Goal: Task Accomplishment & Management: Complete application form

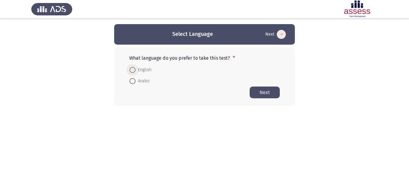
click at [134, 72] on span at bounding box center [133, 70] width 6 height 6
click at [134, 72] on input "English" at bounding box center [133, 70] width 6 height 6
radio input "true"
click at [265, 94] on button "Next" at bounding box center [265, 92] width 30 height 12
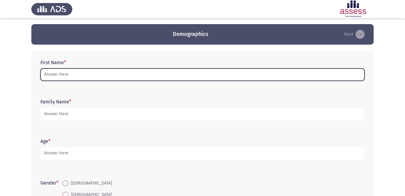
click at [79, 75] on input "First Name *" at bounding box center [202, 74] width 324 height 12
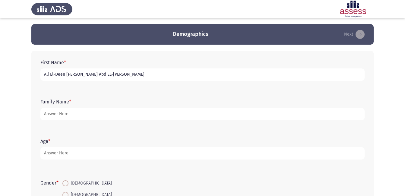
type input "Ali El-Deen [PERSON_NAME] Abd EL-[PERSON_NAME]"
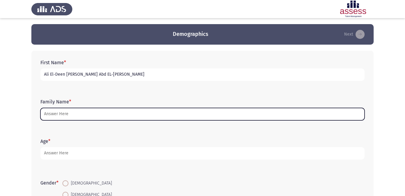
click at [117, 120] on input "Family Name *" at bounding box center [202, 114] width 324 height 12
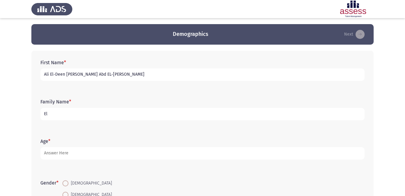
type input "E"
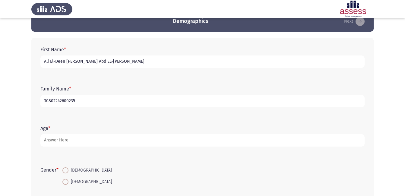
scroll to position [15, 0]
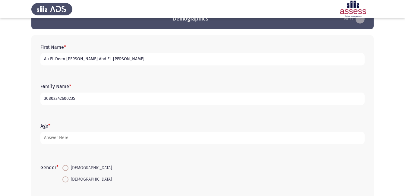
type input "30802242600235"
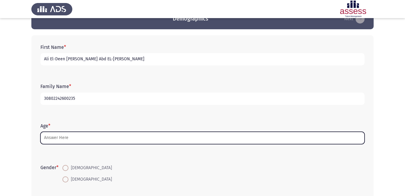
click at [81, 136] on input "Age *" at bounding box center [202, 138] width 324 height 12
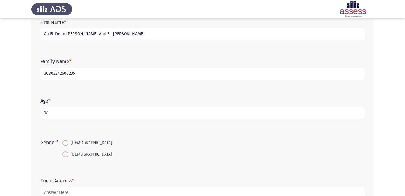
scroll to position [41, 0]
type input "17"
click at [67, 141] on span at bounding box center [65, 143] width 6 height 6
click at [67, 141] on input "[DEMOGRAPHIC_DATA]" at bounding box center [65, 143] width 6 height 6
radio input "true"
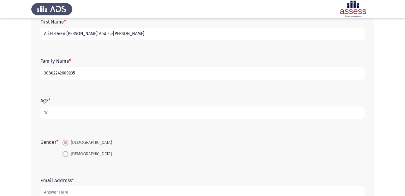
scroll to position [83, 0]
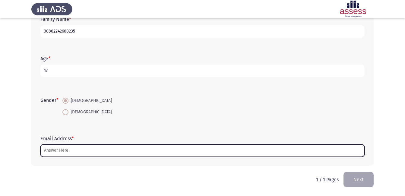
click at [79, 155] on input "Email Address *" at bounding box center [202, 150] width 324 height 12
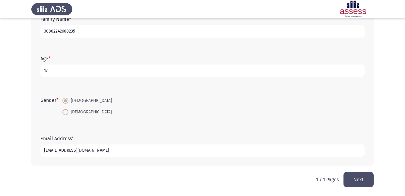
type input "[EMAIL_ADDRESS][DOMAIN_NAME]"
click at [355, 182] on button "Next" at bounding box center [358, 179] width 30 height 15
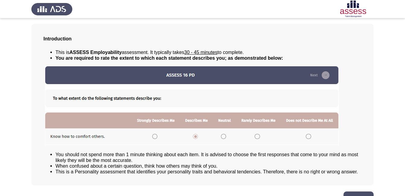
scroll to position [0, 0]
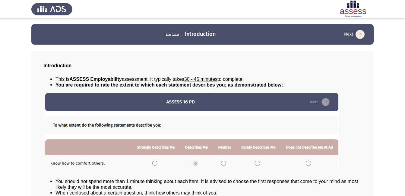
click at [361, 35] on icon "load next page" at bounding box center [360, 34] width 9 height 9
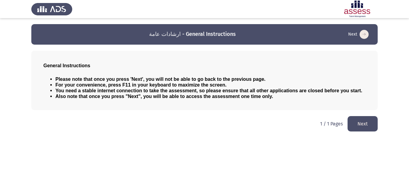
click at [361, 122] on button "Next" at bounding box center [363, 123] width 30 height 15
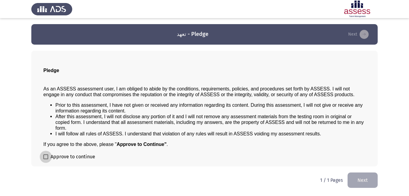
click at [44, 160] on label "Approve to continue" at bounding box center [69, 156] width 52 height 7
click at [46, 160] on input "Approve to continue" at bounding box center [46, 159] width 0 height 0
checkbox input "true"
click at [372, 181] on button "Next" at bounding box center [363, 179] width 30 height 15
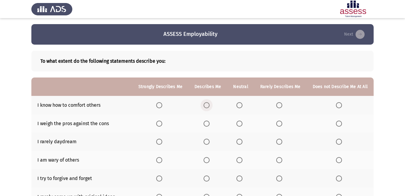
click at [210, 105] on span "Select an option" at bounding box center [207, 105] width 6 height 6
click at [210, 105] on input "Select an option" at bounding box center [207, 105] width 6 height 6
click at [210, 125] on span "Select an option" at bounding box center [207, 124] width 6 height 6
click at [210, 125] on input "Select an option" at bounding box center [207, 124] width 6 height 6
click at [238, 125] on th at bounding box center [240, 123] width 27 height 18
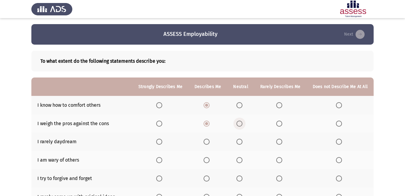
click at [242, 124] on span "Select an option" at bounding box center [239, 124] width 6 height 6
click at [242, 124] on input "Select an option" at bounding box center [239, 124] width 6 height 6
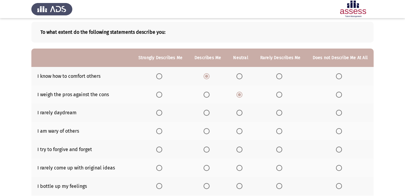
scroll to position [30, 0]
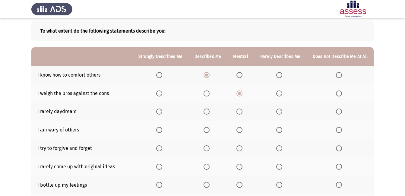
click at [285, 112] on label "Select an option" at bounding box center [280, 112] width 8 height 6
click at [282, 112] on input "Select an option" at bounding box center [279, 112] width 6 height 6
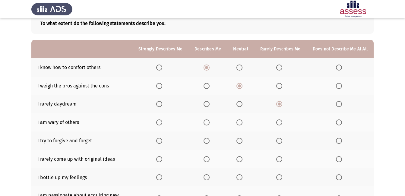
scroll to position [41, 0]
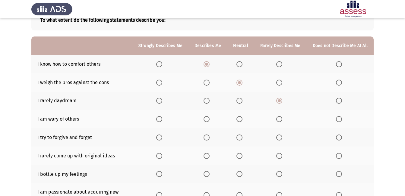
click at [241, 118] on span "Select an option" at bounding box center [239, 119] width 6 height 6
click at [241, 118] on input "Select an option" at bounding box center [239, 119] width 6 height 6
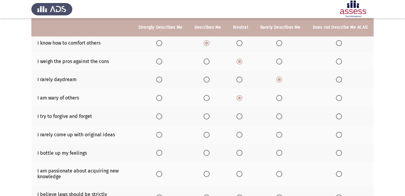
scroll to position [62, 0]
click at [207, 114] on span "Select an option" at bounding box center [207, 116] width 6 height 6
click at [207, 114] on input "Select an option" at bounding box center [207, 116] width 6 height 6
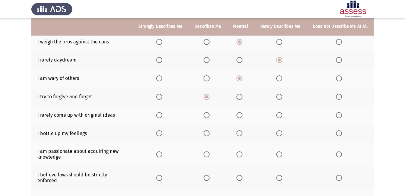
scroll to position [82, 0]
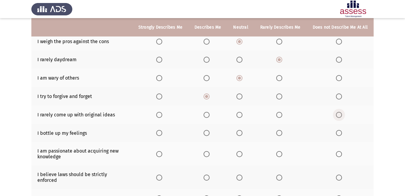
click at [340, 116] on span "Select an option" at bounding box center [339, 115] width 6 height 6
click at [340, 116] on input "Select an option" at bounding box center [339, 115] width 6 height 6
drag, startPoint x: 37, startPoint y: 115, endPoint x: 75, endPoint y: 117, distance: 37.4
click at [75, 117] on td "I rarely come up with original ideas" at bounding box center [81, 115] width 101 height 18
click at [281, 116] on span "Select an option" at bounding box center [279, 115] width 6 height 6
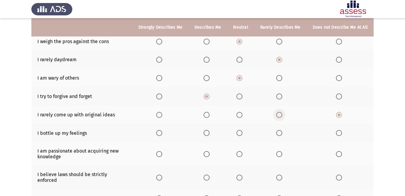
click at [281, 116] on input "Select an option" at bounding box center [279, 115] width 6 height 6
click at [339, 114] on span "Select an option" at bounding box center [339, 115] width 6 height 6
click at [339, 114] on input "Select an option" at bounding box center [339, 115] width 6 height 6
click at [279, 133] on span "Select an option" at bounding box center [279, 133] width 0 height 0
click at [280, 133] on input "Select an option" at bounding box center [279, 133] width 6 height 6
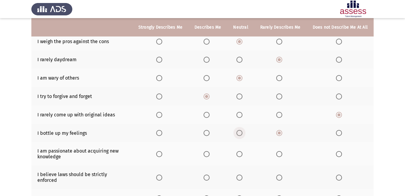
click at [242, 133] on span "Select an option" at bounding box center [239, 133] width 6 height 6
click at [242, 133] on input "Select an option" at bounding box center [239, 133] width 6 height 6
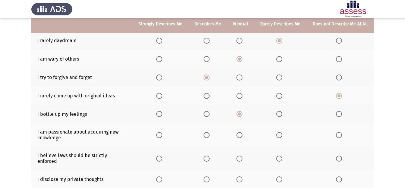
scroll to position [102, 0]
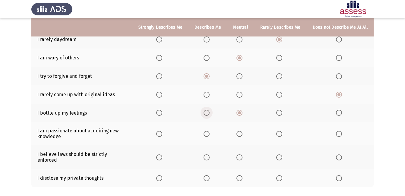
click at [209, 115] on span "Select an option" at bounding box center [207, 113] width 6 height 6
click at [209, 115] on input "Select an option" at bounding box center [207, 113] width 6 height 6
click at [242, 114] on span "Select an option" at bounding box center [239, 113] width 6 height 6
click at [242, 114] on input "Select an option" at bounding box center [239, 113] width 6 height 6
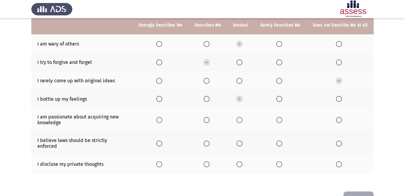
scroll to position [117, 0]
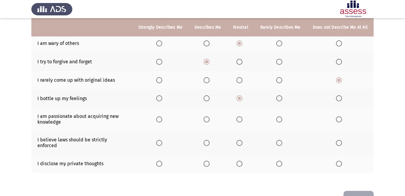
click at [205, 121] on th at bounding box center [207, 119] width 39 height 24
click at [162, 118] on span "Select an option" at bounding box center [159, 119] width 6 height 6
click at [162, 118] on input "Select an option" at bounding box center [159, 119] width 6 height 6
click at [162, 142] on span "Select an option" at bounding box center [159, 143] width 6 height 6
click at [162, 142] on input "Select an option" at bounding box center [159, 143] width 6 height 6
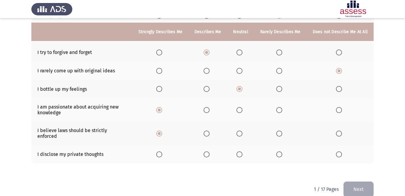
scroll to position [131, 0]
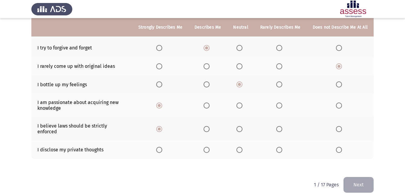
click at [180, 146] on th at bounding box center [160, 150] width 56 height 18
click at [242, 147] on span "Select an option" at bounding box center [239, 150] width 6 height 6
click at [242, 147] on input "Select an option" at bounding box center [239, 150] width 6 height 6
click at [209, 126] on span "Select an option" at bounding box center [207, 129] width 6 height 6
click at [209, 126] on input "Select an option" at bounding box center [207, 129] width 6 height 6
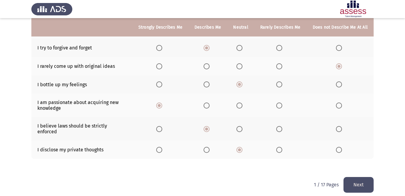
click at [379, 112] on app-assessment-container "ASSESS Employability Next To what extent do the following statements describe y…" at bounding box center [202, 35] width 405 height 283
click at [233, 181] on html "ASSESS Employability Next To what extent do the following statements describe y…" at bounding box center [202, 35] width 405 height 332
click at [358, 177] on button "Next" at bounding box center [358, 184] width 30 height 15
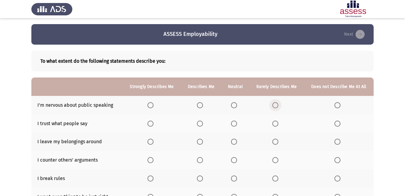
click at [277, 105] on span "Select an option" at bounding box center [275, 105] width 6 height 6
click at [277, 105] on input "Select an option" at bounding box center [275, 105] width 6 height 6
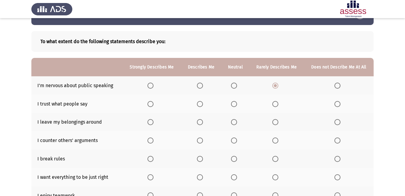
scroll to position [20, 0]
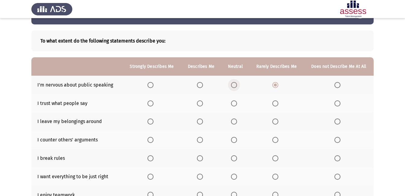
click at [234, 86] on span "Select an option" at bounding box center [234, 85] width 6 height 6
click at [234, 86] on input "Select an option" at bounding box center [234, 85] width 6 height 6
click at [235, 103] on span "Select an option" at bounding box center [234, 103] width 6 height 6
click at [235, 103] on input "Select an option" at bounding box center [234, 103] width 6 height 6
click at [275, 105] on span "Select an option" at bounding box center [275, 103] width 6 height 6
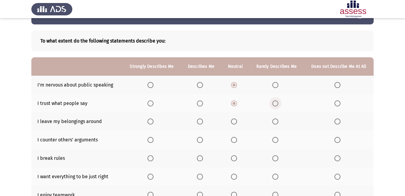
click at [275, 105] on input "Select an option" at bounding box center [275, 103] width 6 height 6
click at [235, 103] on span "Select an option" at bounding box center [234, 103] width 6 height 6
click at [235, 103] on input "Select an option" at bounding box center [234, 103] width 6 height 6
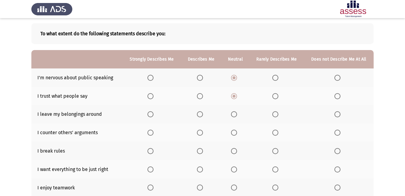
scroll to position [28, 0]
click at [278, 77] on span "Select an option" at bounding box center [275, 77] width 6 height 6
click at [278, 77] on input "Select an option" at bounding box center [275, 77] width 6 height 6
click at [235, 77] on span "Select an option" at bounding box center [234, 77] width 6 height 6
click at [235, 77] on input "Select an option" at bounding box center [234, 77] width 6 height 6
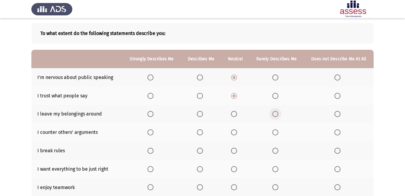
click at [273, 113] on span "Select an option" at bounding box center [275, 114] width 6 height 6
click at [273, 113] on input "Select an option" at bounding box center [275, 114] width 6 height 6
click at [234, 133] on span "Select an option" at bounding box center [234, 132] width 6 height 6
click at [234, 133] on input "Select an option" at bounding box center [234, 132] width 6 height 6
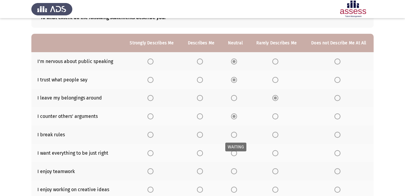
scroll to position [45, 0]
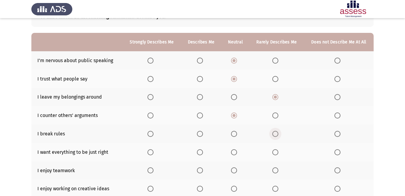
click at [275, 133] on span "Select an option" at bounding box center [275, 134] width 6 height 6
click at [275, 133] on input "Select an option" at bounding box center [275, 134] width 6 height 6
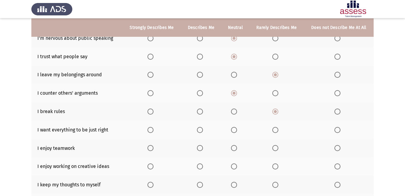
scroll to position [67, 0]
click at [234, 130] on span "Select an option" at bounding box center [234, 130] width 6 height 6
click at [234, 130] on input "Select an option" at bounding box center [234, 130] width 6 height 6
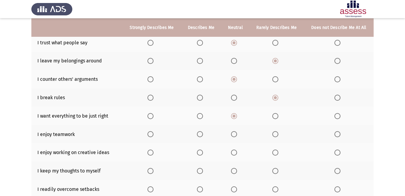
scroll to position [81, 0]
click at [199, 135] on span "Select an option" at bounding box center [200, 134] width 6 height 6
click at [199, 135] on input "Select an option" at bounding box center [200, 134] width 6 height 6
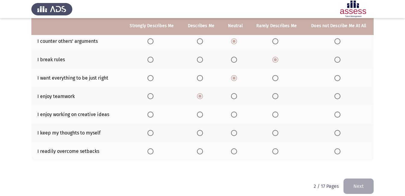
scroll to position [119, 0]
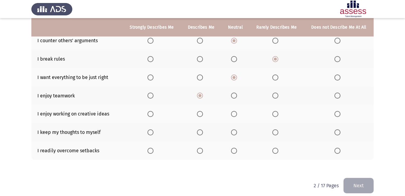
click at [151, 96] on span "Select an option" at bounding box center [150, 96] width 6 height 6
click at [151, 96] on input "Select an option" at bounding box center [150, 96] width 6 height 6
click at [176, 169] on div "To what extent do the following statements describe you: Strongly Describes Me …" at bounding box center [202, 48] width 342 height 247
click at [152, 115] on span "Select an option" at bounding box center [150, 114] width 6 height 6
click at [152, 115] on input "Select an option" at bounding box center [150, 114] width 6 height 6
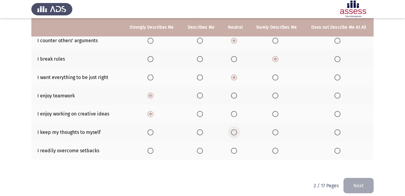
click at [236, 131] on span "Select an option" at bounding box center [234, 132] width 6 height 6
click at [236, 131] on input "Select an option" at bounding box center [234, 132] width 6 height 6
click at [212, 170] on div "To what extent do the following statements describe you: Strongly Describes Me …" at bounding box center [202, 48] width 342 height 247
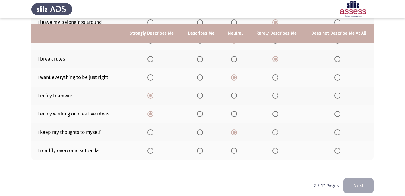
scroll to position [125, 0]
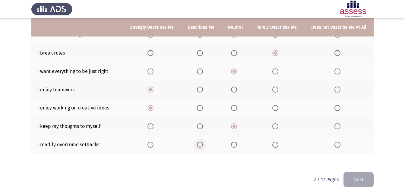
click at [201, 145] on span "Select an option" at bounding box center [200, 145] width 6 height 6
click at [201, 145] on input "Select an option" at bounding box center [200, 145] width 6 height 6
click at [204, 163] on div "To what extent do the following statements describe you: Strongly Describes Me …" at bounding box center [202, 42] width 342 height 247
click at [234, 147] on span "Select an option" at bounding box center [234, 145] width 6 height 6
click at [234, 147] on input "Select an option" at bounding box center [234, 145] width 6 height 6
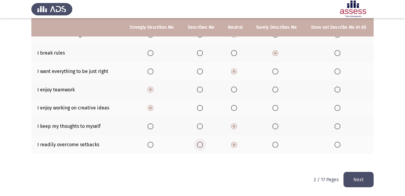
click at [203, 145] on span "Select an option" at bounding box center [200, 145] width 6 height 6
click at [203, 145] on input "Select an option" at bounding box center [200, 145] width 6 height 6
drag, startPoint x: 41, startPoint y: 144, endPoint x: 52, endPoint y: 144, distance: 10.3
click at [52, 144] on td "I readily overcome setbacks" at bounding box center [76, 144] width 91 height 18
drag, startPoint x: 52, startPoint y: 144, endPoint x: 228, endPoint y: 165, distance: 177.3
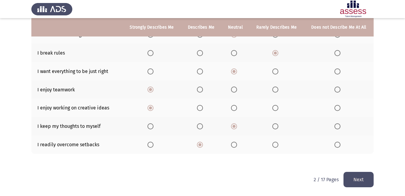
click at [228, 165] on div "To what extent do the following statements describe you: Strongly Describes Me …" at bounding box center [202, 42] width 342 height 247
click at [234, 148] on th at bounding box center [235, 144] width 28 height 18
click at [234, 144] on span "Select an option" at bounding box center [234, 145] width 6 height 6
click at [234, 144] on input "Select an option" at bounding box center [234, 145] width 6 height 6
click at [365, 182] on button "Next" at bounding box center [358, 179] width 30 height 15
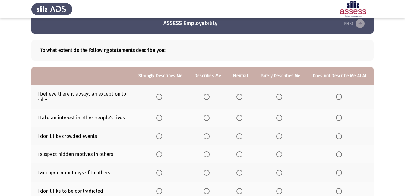
scroll to position [0, 0]
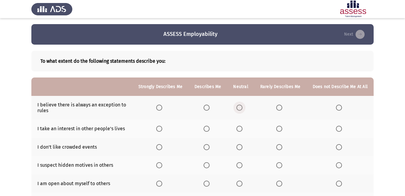
click at [241, 108] on span "Select an option" at bounding box center [239, 108] width 6 height 6
click at [241, 108] on input "Select an option" at bounding box center [239, 108] width 6 height 6
click at [249, 65] on div "To what extent do the following statements describe you:" at bounding box center [202, 61] width 342 height 21
click at [239, 131] on span "Select an option" at bounding box center [239, 129] width 6 height 6
click at [239, 131] on input "Select an option" at bounding box center [239, 129] width 6 height 6
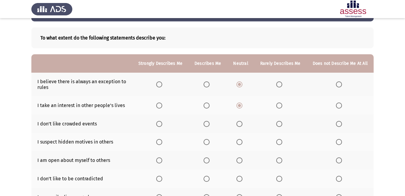
scroll to position [24, 0]
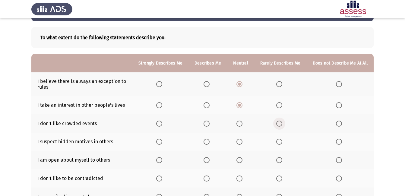
click at [280, 125] on span "Select an option" at bounding box center [279, 124] width 6 height 6
click at [280, 125] on input "Select an option" at bounding box center [279, 124] width 6 height 6
click at [210, 143] on span "Select an option" at bounding box center [207, 142] width 6 height 6
click at [210, 143] on input "Select an option" at bounding box center [207, 142] width 6 height 6
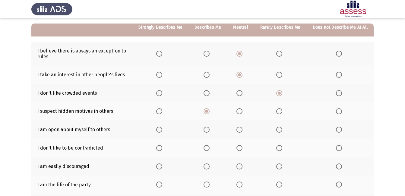
scroll to position [54, 0]
click at [242, 127] on span "Select an option" at bounding box center [239, 129] width 6 height 6
click at [242, 127] on input "Select an option" at bounding box center [239, 129] width 6 height 6
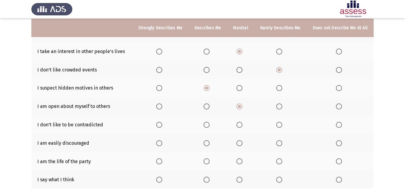
scroll to position [78, 0]
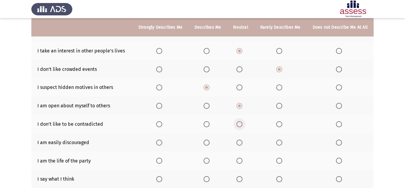
click at [242, 126] on span "Select an option" at bounding box center [239, 124] width 6 height 6
click at [242, 126] on input "Select an option" at bounding box center [239, 124] width 6 height 6
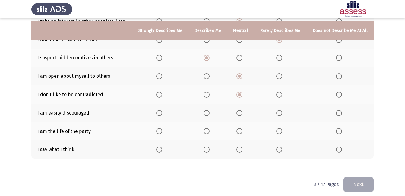
scroll to position [111, 0]
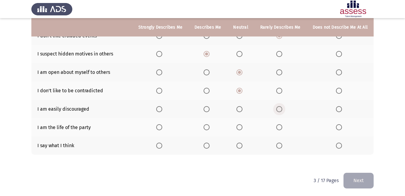
click at [282, 107] on span "Select an option" at bounding box center [279, 109] width 6 height 6
click at [282, 107] on input "Select an option" at bounding box center [279, 109] width 6 height 6
click at [210, 147] on span "Select an option" at bounding box center [207, 146] width 6 height 6
click at [210, 147] on input "Select an option" at bounding box center [207, 146] width 6 height 6
click at [240, 129] on span "Select an option" at bounding box center [239, 127] width 6 height 6
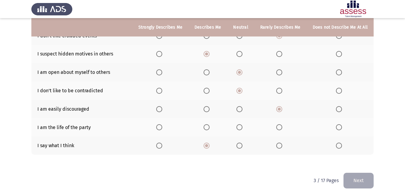
click at [240, 129] on input "Select an option" at bounding box center [239, 127] width 6 height 6
click at [355, 180] on button "Next" at bounding box center [358, 180] width 30 height 15
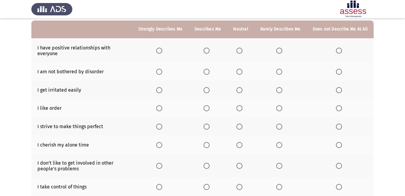
scroll to position [60, 0]
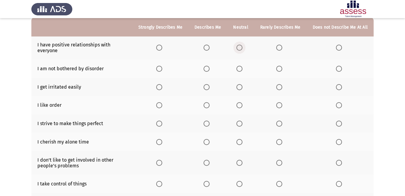
click at [238, 46] on span "Select an option" at bounding box center [239, 48] width 6 height 6
click at [238, 46] on input "Select an option" at bounding box center [239, 48] width 6 height 6
click at [210, 67] on span "Select an option" at bounding box center [207, 69] width 6 height 6
click at [210, 67] on input "Select an option" at bounding box center [207, 69] width 6 height 6
click at [122, 100] on td "I like order" at bounding box center [81, 105] width 101 height 18
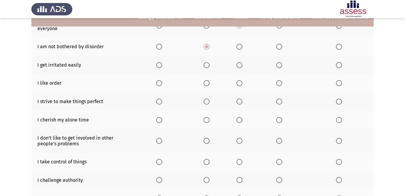
scroll to position [84, 0]
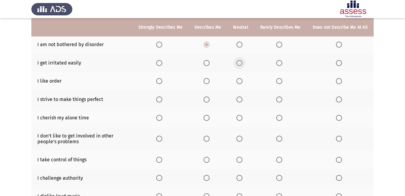
click at [242, 63] on span "Select an option" at bounding box center [239, 63] width 6 height 6
click at [242, 63] on input "Select an option" at bounding box center [239, 63] width 6 height 6
click at [108, 99] on td "I strive to make things perfect" at bounding box center [81, 99] width 101 height 18
click at [207, 82] on span "Select an option" at bounding box center [207, 81] width 6 height 6
click at [207, 82] on input "Select an option" at bounding box center [207, 81] width 6 height 6
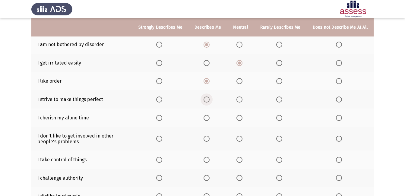
click at [208, 101] on span "Select an option" at bounding box center [207, 99] width 6 height 6
click at [208, 101] on input "Select an option" at bounding box center [207, 99] width 6 height 6
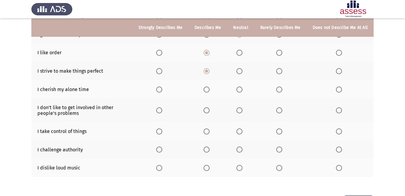
scroll to position [113, 0]
click at [209, 90] on span "Select an option" at bounding box center [207, 89] width 6 height 6
click at [209, 90] on input "Select an option" at bounding box center [207, 89] width 6 height 6
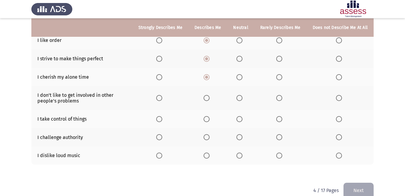
scroll to position [125, 0]
click at [210, 98] on span "Select an option" at bounding box center [207, 98] width 6 height 6
click at [210, 98] on input "Select an option" at bounding box center [207, 98] width 6 height 6
click at [140, 124] on th at bounding box center [160, 118] width 56 height 18
click at [124, 123] on td "I take control of things" at bounding box center [81, 118] width 101 height 18
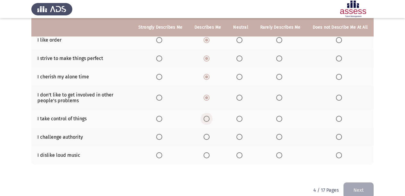
click at [207, 119] on span "Select an option" at bounding box center [207, 119] width 0 height 0
click at [209, 119] on input "Select an option" at bounding box center [207, 119] width 6 height 6
click at [240, 139] on span "Select an option" at bounding box center [239, 137] width 6 height 6
click at [240, 139] on input "Select an option" at bounding box center [239, 137] width 6 height 6
click at [279, 154] on span "Select an option" at bounding box center [279, 155] width 6 height 6
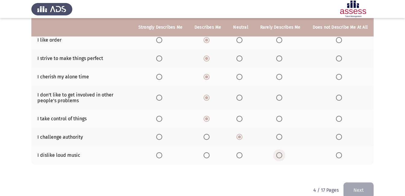
click at [279, 154] on input "Select an option" at bounding box center [279, 155] width 6 height 6
click at [230, 171] on div "To what extent do the following statements describe you: Strongly Describes Me …" at bounding box center [202, 47] width 342 height 257
click at [242, 157] on span "Select an option" at bounding box center [239, 155] width 6 height 6
click at [242, 157] on input "Select an option" at bounding box center [239, 155] width 6 height 6
click at [382, 143] on app-assessment-container "ASSESS Employability Next To what extent do the following statements describe y…" at bounding box center [202, 40] width 405 height 283
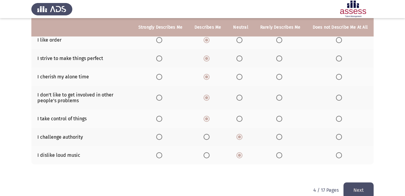
click at [238, 119] on span "Select an option" at bounding box center [239, 119] width 6 height 6
click at [238, 119] on input "Select an option" at bounding box center [239, 119] width 6 height 6
click at [381, 125] on app-assessment-container "ASSESS Employability Next To what extent do the following statements describe y…" at bounding box center [202, 40] width 405 height 283
click at [364, 184] on button "Next" at bounding box center [358, 189] width 30 height 15
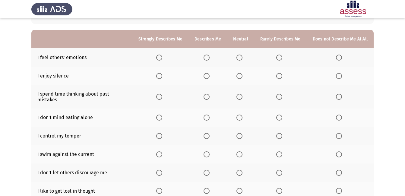
scroll to position [51, 0]
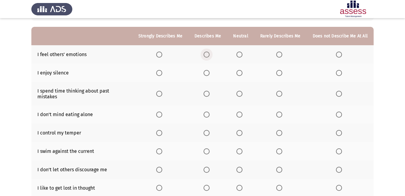
click at [210, 55] on span "Select an option" at bounding box center [207, 55] width 6 height 6
click at [210, 55] on input "Select an option" at bounding box center [207, 55] width 6 height 6
click at [210, 74] on span "Select an option" at bounding box center [207, 73] width 6 height 6
click at [210, 74] on input "Select an option" at bounding box center [207, 73] width 6 height 6
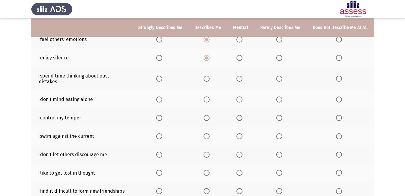
scroll to position [66, 0]
click at [241, 58] on span "Select an option" at bounding box center [239, 58] width 6 height 6
click at [241, 58] on input "Select an option" at bounding box center [239, 58] width 6 height 6
click at [242, 76] on span "Select an option" at bounding box center [239, 78] width 6 height 6
click at [242, 76] on input "Select an option" at bounding box center [239, 78] width 6 height 6
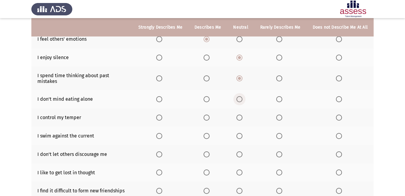
click at [240, 96] on span "Select an option" at bounding box center [239, 99] width 6 height 6
click at [240, 96] on input "Select an option" at bounding box center [239, 99] width 6 height 6
click at [208, 115] on span "Select an option" at bounding box center [207, 118] width 6 height 6
click at [208, 115] on input "Select an option" at bounding box center [207, 118] width 6 height 6
click at [209, 133] on span "Select an option" at bounding box center [207, 136] width 6 height 6
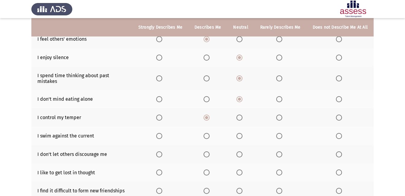
click at [209, 133] on input "Select an option" at bounding box center [207, 136] width 6 height 6
click at [207, 151] on span "Select an option" at bounding box center [207, 154] width 6 height 6
click at [207, 151] on input "Select an option" at bounding box center [207, 154] width 6 height 6
click at [162, 151] on span "Select an option" at bounding box center [159, 154] width 6 height 6
click at [162, 151] on input "Select an option" at bounding box center [159, 154] width 6 height 6
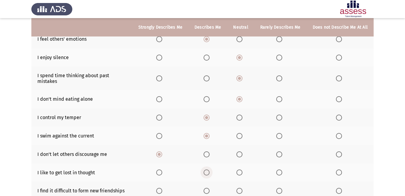
click at [208, 169] on span "Select an option" at bounding box center [207, 172] width 6 height 6
click at [208, 169] on input "Select an option" at bounding box center [207, 172] width 6 height 6
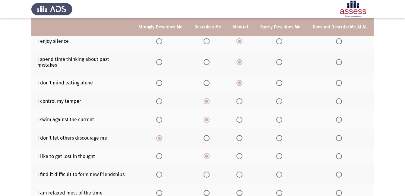
scroll to position [83, 0]
click at [242, 171] on span "Select an option" at bounding box center [239, 174] width 6 height 6
click at [242, 171] on input "Select an option" at bounding box center [239, 174] width 6 height 6
click at [282, 171] on span "Select an option" at bounding box center [279, 174] width 6 height 6
click at [282, 171] on input "Select an option" at bounding box center [279, 174] width 6 height 6
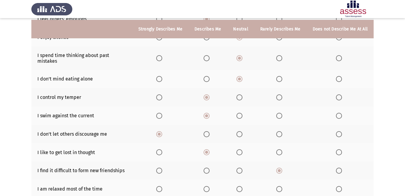
scroll to position [88, 0]
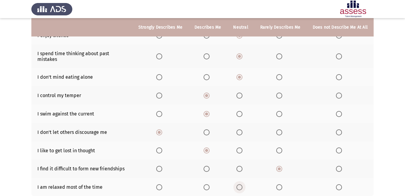
click at [242, 184] on span "Select an option" at bounding box center [239, 187] width 6 height 6
click at [242, 184] on input "Select an option" at bounding box center [239, 187] width 6 height 6
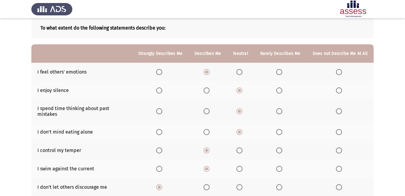
scroll to position [32, 0]
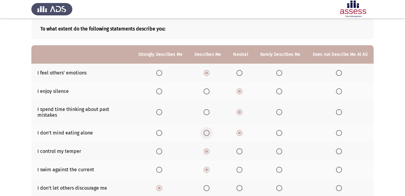
click at [208, 130] on span "Select an option" at bounding box center [207, 133] width 6 height 6
click at [208, 130] on input "Select an option" at bounding box center [207, 133] width 6 height 6
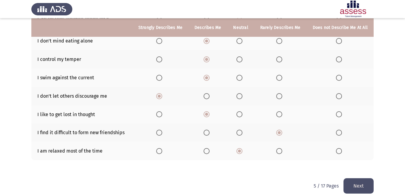
scroll to position [125, 0]
click at [210, 148] on span "Select an option" at bounding box center [207, 151] width 6 height 6
click at [210, 148] on input "Select an option" at bounding box center [207, 151] width 6 height 6
click at [356, 179] on button "Next" at bounding box center [358, 185] width 30 height 15
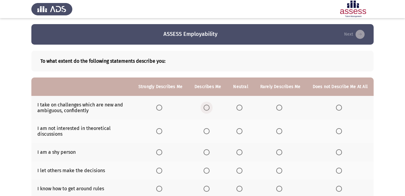
click at [206, 106] on span "Select an option" at bounding box center [207, 108] width 6 height 6
click at [206, 106] on input "Select an option" at bounding box center [207, 108] width 6 height 6
click at [280, 132] on span "Select an option" at bounding box center [279, 131] width 6 height 6
click at [280, 132] on input "Select an option" at bounding box center [279, 131] width 6 height 6
click at [273, 63] on b "To what extent do the following statements describe you:" at bounding box center [202, 61] width 324 height 6
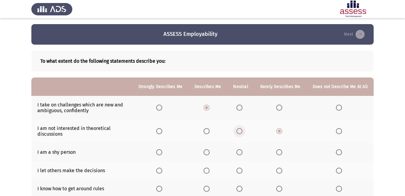
click at [241, 132] on span "Select an option" at bounding box center [239, 131] width 6 height 6
click at [241, 132] on input "Select an option" at bounding box center [239, 131] width 6 height 6
click at [280, 133] on span "Select an option" at bounding box center [279, 131] width 6 height 6
click at [280, 133] on input "Select an option" at bounding box center [279, 131] width 6 height 6
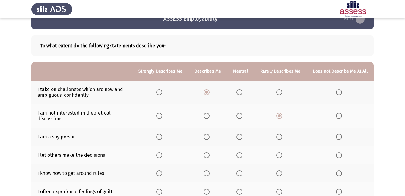
scroll to position [17, 0]
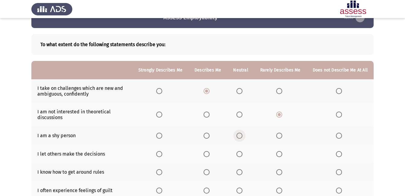
click at [242, 133] on span "Select an option" at bounding box center [239, 136] width 6 height 6
click at [242, 133] on input "Select an option" at bounding box center [239, 136] width 6 height 6
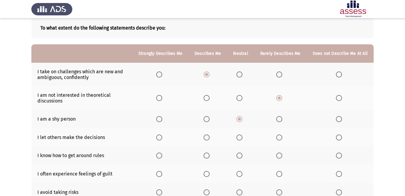
scroll to position [35, 0]
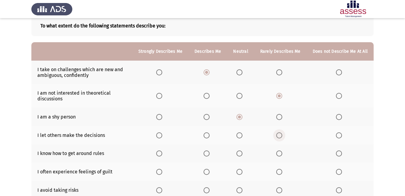
click at [281, 137] on span "Select an option" at bounding box center [279, 135] width 6 height 6
click at [281, 137] on input "Select an option" at bounding box center [279, 135] width 6 height 6
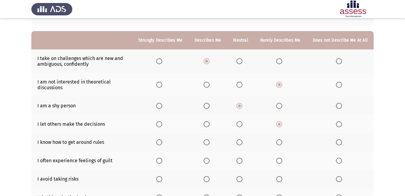
scroll to position [47, 0]
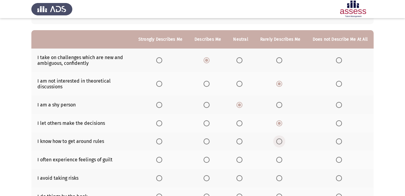
click at [278, 141] on span "Select an option" at bounding box center [279, 141] width 6 height 6
click at [278, 141] on input "Select an option" at bounding box center [279, 141] width 6 height 6
click at [241, 140] on span "Select an option" at bounding box center [239, 141] width 6 height 6
click at [241, 140] on input "Select an option" at bounding box center [239, 141] width 6 height 6
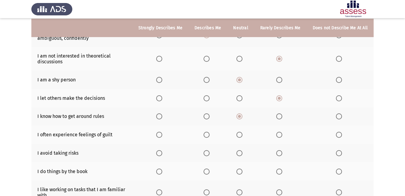
scroll to position [73, 0]
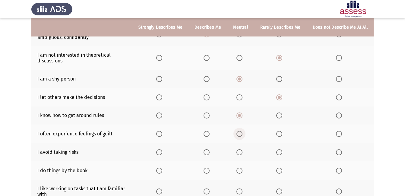
click at [242, 133] on span "Select an option" at bounding box center [239, 134] width 6 height 6
click at [242, 133] on input "Select an option" at bounding box center [239, 134] width 6 height 6
click at [281, 149] on span "Select an option" at bounding box center [279, 152] width 6 height 6
click at [281, 149] on input "Select an option" at bounding box center [279, 152] width 6 height 6
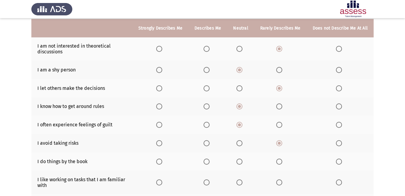
scroll to position [84, 0]
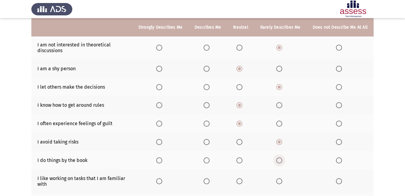
click at [282, 160] on span "Select an option" at bounding box center [279, 160] width 6 height 6
click at [282, 160] on input "Select an option" at bounding box center [279, 160] width 6 height 6
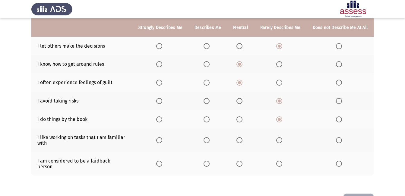
scroll to position [125, 0]
click at [242, 141] on span "Select an option" at bounding box center [239, 140] width 6 height 6
click at [242, 141] on input "Select an option" at bounding box center [239, 140] width 6 height 6
click at [240, 162] on span "Select an option" at bounding box center [239, 163] width 6 height 6
click at [240, 162] on input "Select an option" at bounding box center [239, 163] width 6 height 6
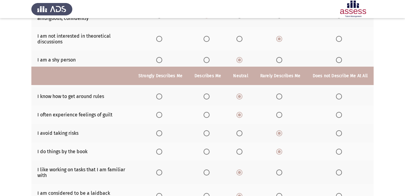
scroll to position [141, 0]
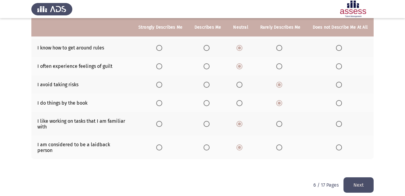
click at [354, 180] on button "Next" at bounding box center [358, 184] width 30 height 15
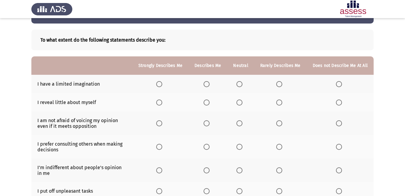
scroll to position [21, 0]
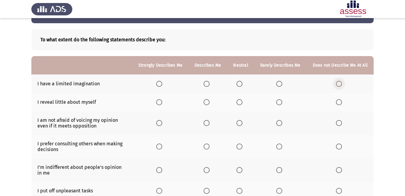
click at [340, 83] on span "Select an option" at bounding box center [339, 84] width 6 height 6
click at [340, 83] on input "Select an option" at bounding box center [339, 84] width 6 height 6
click at [210, 100] on span "Select an option" at bounding box center [207, 102] width 6 height 6
click at [210, 100] on input "Select an option" at bounding box center [207, 102] width 6 height 6
click at [208, 121] on span "Select an option" at bounding box center [207, 123] width 6 height 6
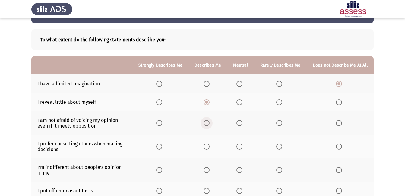
click at [208, 121] on input "Select an option" at bounding box center [207, 123] width 6 height 6
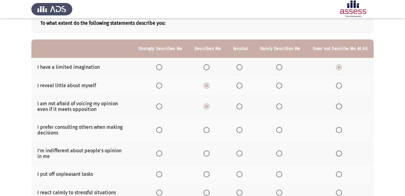
scroll to position [39, 0]
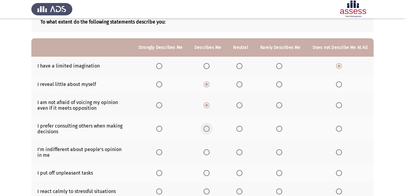
click at [209, 131] on span "Select an option" at bounding box center [207, 129] width 6 height 6
click at [209, 131] on input "Select an option" at bounding box center [207, 129] width 6 height 6
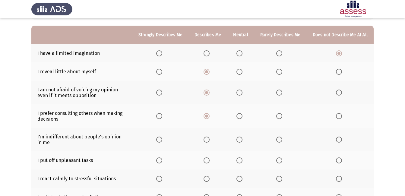
scroll to position [52, 0]
click at [239, 141] on span "Select an option" at bounding box center [239, 139] width 6 height 6
click at [239, 141] on input "Select an option" at bounding box center [239, 139] width 6 height 6
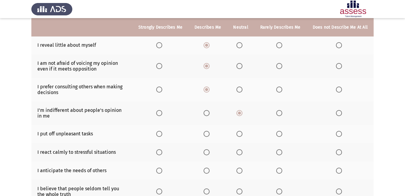
scroll to position [78, 0]
click at [283, 135] on label "Select an option" at bounding box center [280, 134] width 8 height 6
click at [282, 135] on input "Select an option" at bounding box center [279, 134] width 6 height 6
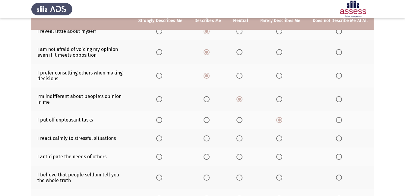
scroll to position [93, 0]
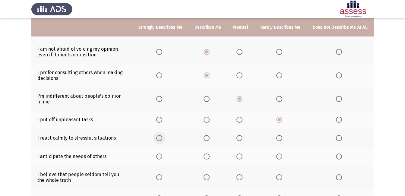
click at [162, 140] on span "Select an option" at bounding box center [159, 138] width 6 height 6
click at [162, 140] on input "Select an option" at bounding box center [159, 138] width 6 height 6
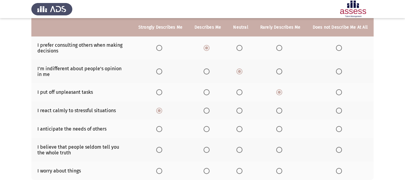
scroll to position [122, 0]
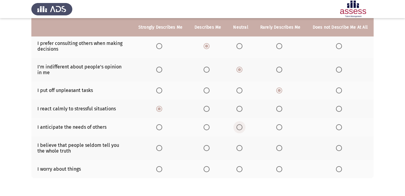
click at [240, 128] on span "Select an option" at bounding box center [239, 127] width 6 height 6
click at [240, 128] on input "Select an option" at bounding box center [239, 127] width 6 height 6
click at [207, 128] on span "Select an option" at bounding box center [207, 127] width 6 height 6
click at [207, 128] on input "Select an option" at bounding box center [207, 127] width 6 height 6
click at [242, 146] on span "Select an option" at bounding box center [239, 148] width 6 height 6
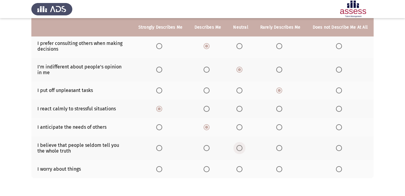
click at [242, 146] on input "Select an option" at bounding box center [239, 148] width 6 height 6
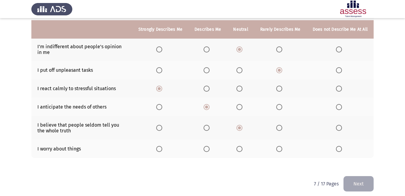
scroll to position [144, 0]
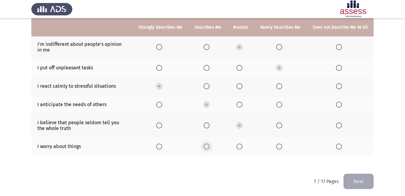
click at [210, 146] on span "Select an option" at bounding box center [207, 147] width 6 height 6
click at [210, 146] on input "Select an option" at bounding box center [207, 147] width 6 height 6
click at [356, 177] on button "Next" at bounding box center [358, 181] width 30 height 15
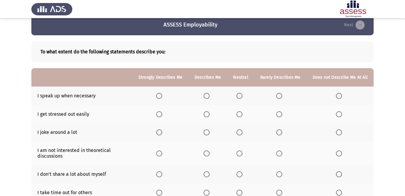
scroll to position [10, 0]
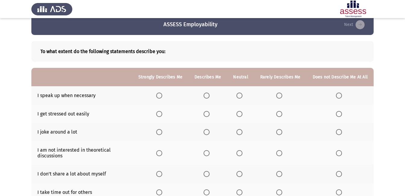
click at [209, 96] on span "Select an option" at bounding box center [207, 96] width 6 height 6
click at [209, 96] on input "Select an option" at bounding box center [207, 96] width 6 height 6
click at [277, 114] on span "Select an option" at bounding box center [279, 114] width 6 height 6
click at [277, 114] on input "Select an option" at bounding box center [279, 114] width 6 height 6
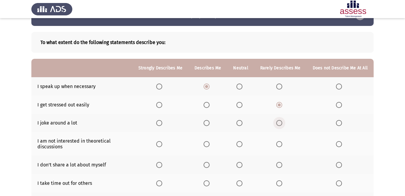
click at [282, 124] on span "Select an option" at bounding box center [279, 123] width 6 height 6
click at [282, 124] on input "Select an option" at bounding box center [279, 123] width 6 height 6
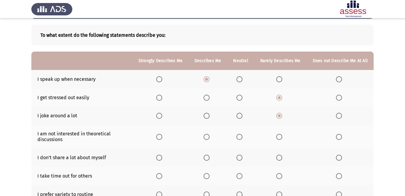
scroll to position [27, 0]
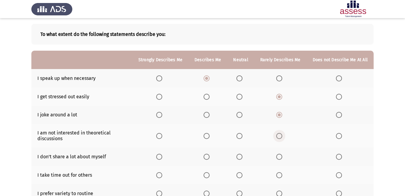
click at [281, 137] on span "Select an option" at bounding box center [279, 136] width 6 height 6
click at [281, 137] on input "Select an option" at bounding box center [279, 136] width 6 height 6
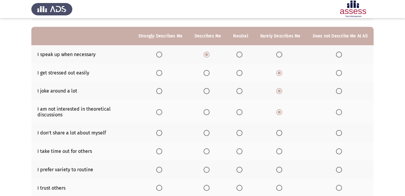
scroll to position [51, 0]
click at [242, 134] on span "Select an option" at bounding box center [239, 133] width 6 height 6
click at [242, 134] on input "Select an option" at bounding box center [239, 133] width 6 height 6
click at [239, 131] on span "Select an option" at bounding box center [239, 133] width 6 height 6
click at [239, 131] on input "Select an option" at bounding box center [239, 133] width 6 height 6
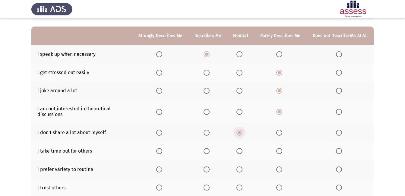
click at [239, 131] on span "Select an option" at bounding box center [239, 133] width 6 height 6
click at [239, 131] on input "Select an option" at bounding box center [239, 133] width 6 height 6
drag, startPoint x: 245, startPoint y: 150, endPoint x: 242, endPoint y: 152, distance: 4.5
click at [242, 152] on label "Select an option" at bounding box center [240, 151] width 8 height 6
click at [242, 152] on input "Select an option" at bounding box center [239, 151] width 6 height 6
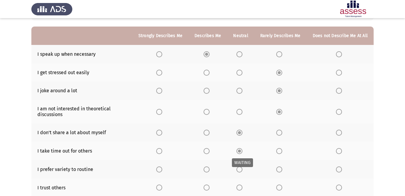
click at [241, 152] on span "Select an option" at bounding box center [239, 151] width 3 height 3
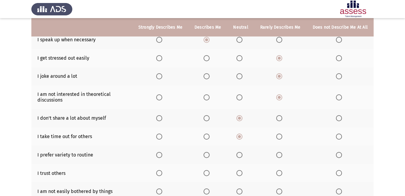
scroll to position [66, 0]
click at [241, 154] on span "Select an option" at bounding box center [239, 154] width 6 height 6
click at [241, 154] on input "Select an option" at bounding box center [239, 154] width 6 height 6
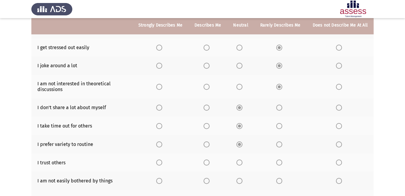
scroll to position [76, 0]
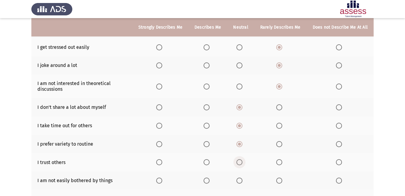
click at [242, 162] on span "Select an option" at bounding box center [239, 162] width 6 height 6
click at [242, 162] on input "Select an option" at bounding box center [239, 162] width 6 height 6
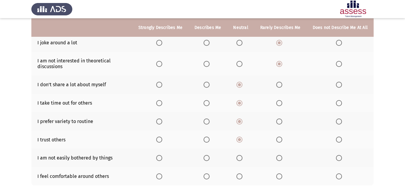
scroll to position [99, 0]
click at [210, 159] on span "Select an option" at bounding box center [207, 158] width 6 height 6
click at [210, 159] on input "Select an option" at bounding box center [207, 158] width 6 height 6
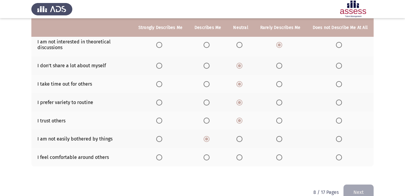
scroll to position [118, 0]
click at [210, 159] on span "Select an option" at bounding box center [207, 157] width 6 height 6
click at [210, 159] on input "Select an option" at bounding box center [207, 157] width 6 height 6
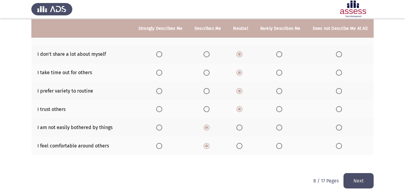
scroll to position [131, 0]
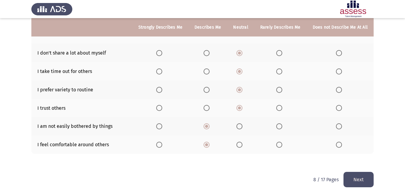
click at [239, 142] on span "Select an option" at bounding box center [239, 145] width 6 height 6
click at [239, 142] on input "Select an option" at bounding box center [239, 145] width 6 height 6
click at [359, 179] on button "Next" at bounding box center [358, 179] width 30 height 15
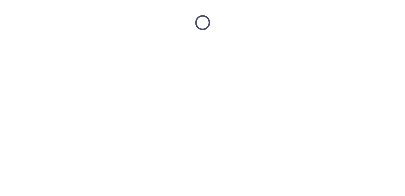
scroll to position [0, 0]
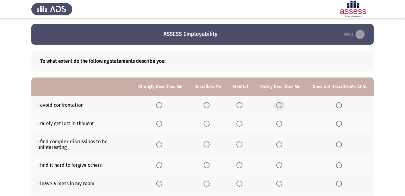
click at [280, 103] on span "Select an option" at bounding box center [279, 105] width 6 height 6
click at [280, 103] on input "Select an option" at bounding box center [279, 105] width 6 height 6
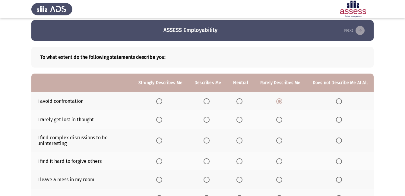
scroll to position [6, 0]
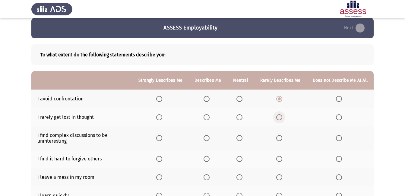
click at [282, 118] on span "Select an option" at bounding box center [279, 117] width 6 height 6
click at [282, 118] on input "Select an option" at bounding box center [279, 117] width 6 height 6
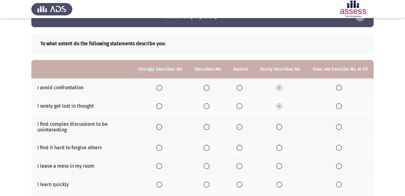
scroll to position [17, 0]
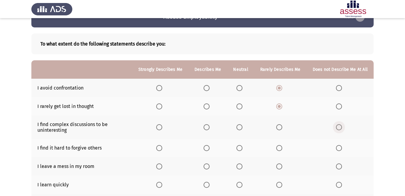
click at [338, 125] on span "Select an option" at bounding box center [339, 127] width 6 height 6
click at [338, 125] on input "Select an option" at bounding box center [339, 127] width 6 height 6
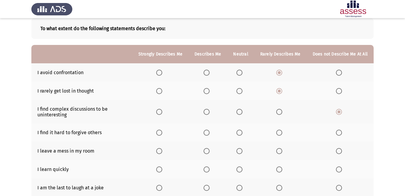
scroll to position [34, 0]
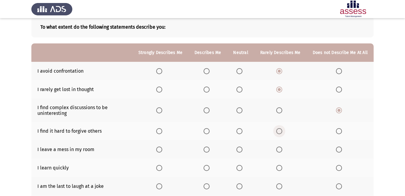
click at [281, 132] on span "Select an option" at bounding box center [279, 131] width 6 height 6
click at [281, 132] on input "Select an option" at bounding box center [279, 131] width 6 height 6
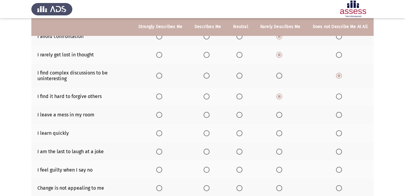
scroll to position [69, 0]
click at [239, 115] on span "Select an option" at bounding box center [239, 115] width 6 height 6
click at [239, 115] on input "Select an option" at bounding box center [239, 115] width 6 height 6
click at [278, 114] on span "Select an option" at bounding box center [279, 115] width 6 height 6
click at [278, 114] on input "Select an option" at bounding box center [279, 115] width 6 height 6
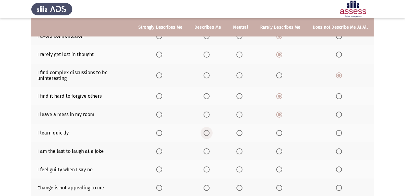
click at [210, 132] on span "Select an option" at bounding box center [207, 133] width 6 height 6
click at [210, 132] on input "Select an option" at bounding box center [207, 133] width 6 height 6
click at [162, 134] on span "Select an option" at bounding box center [159, 133] width 6 height 6
click at [162, 134] on input "Select an option" at bounding box center [159, 133] width 6 height 6
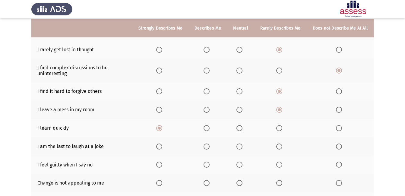
scroll to position [75, 0]
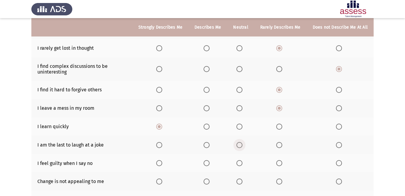
click at [238, 146] on span "Select an option" at bounding box center [239, 145] width 6 height 6
click at [238, 146] on input "Select an option" at bounding box center [239, 145] width 6 height 6
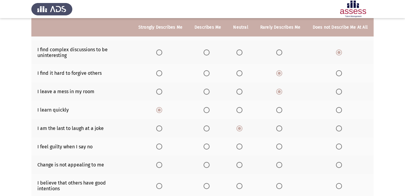
scroll to position [92, 0]
click at [242, 146] on span "Select an option" at bounding box center [239, 146] width 6 height 6
click at [242, 146] on input "Select an option" at bounding box center [239, 146] width 6 height 6
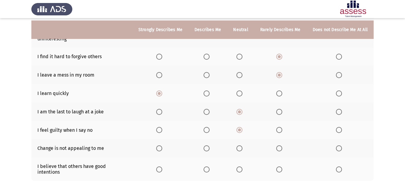
scroll to position [111, 0]
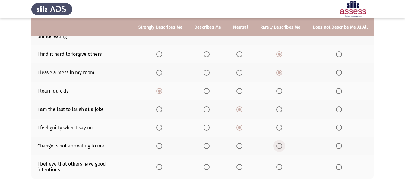
click at [278, 145] on span "Select an option" at bounding box center [279, 146] width 6 height 6
click at [278, 145] on input "Select an option" at bounding box center [279, 146] width 6 height 6
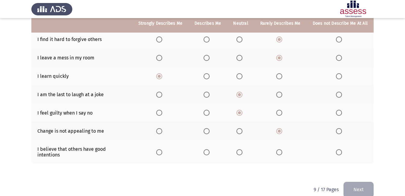
scroll to position [126, 0]
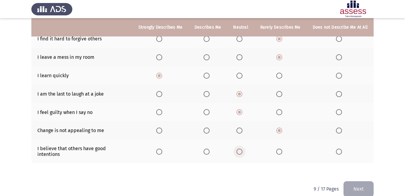
click at [242, 149] on span "Select an option" at bounding box center [239, 152] width 6 height 6
click at [242, 149] on input "Select an option" at bounding box center [239, 152] width 6 height 6
click at [372, 96] on th at bounding box center [340, 94] width 67 height 18
click at [385, 121] on app-assessment-container "ASSESS Employability Next To what extent do the following statements describe y…" at bounding box center [202, 39] width 405 height 283
click at [385, 77] on app-assessment-container "ASSESS Employability Next To what extent do the following statements describe y…" at bounding box center [202, 39] width 405 height 283
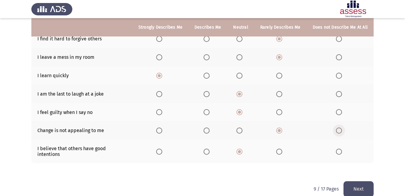
click at [340, 132] on span "Select an option" at bounding box center [339, 131] width 6 height 6
click at [340, 132] on input "Select an option" at bounding box center [339, 131] width 6 height 6
click at [378, 118] on app-assessment-container "ASSESS Employability Next To what extent do the following statements describe y…" at bounding box center [202, 39] width 405 height 283
click at [347, 183] on button "Next" at bounding box center [358, 188] width 30 height 15
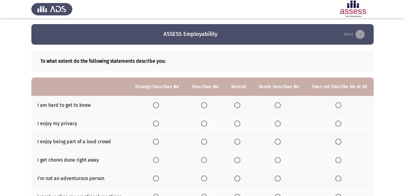
click at [393, 109] on app-assessment-container "ASSESS Employability Next To what extent do the following statements describe y…" at bounding box center [202, 160] width 405 height 273
click at [241, 103] on label "Select an option" at bounding box center [238, 105] width 8 height 6
click at [240, 103] on input "Select an option" at bounding box center [237, 105] width 6 height 6
click at [205, 125] on span "Select an option" at bounding box center [204, 124] width 6 height 6
click at [205, 125] on input "Select an option" at bounding box center [204, 124] width 6 height 6
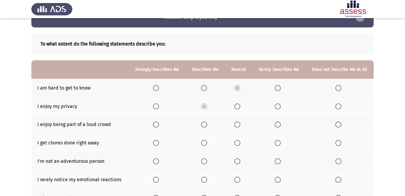
scroll to position [17, 0]
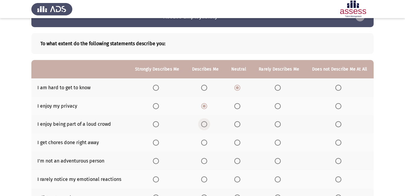
click at [205, 122] on span "Select an option" at bounding box center [204, 124] width 6 height 6
click at [205, 122] on input "Select an option" at bounding box center [204, 124] width 6 height 6
click at [210, 142] on label "Select an option" at bounding box center [205, 143] width 8 height 6
click at [207, 142] on input "Select an option" at bounding box center [204, 143] width 6 height 6
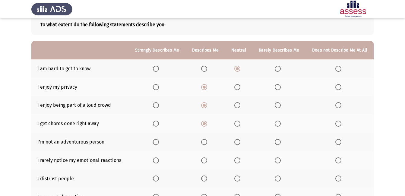
scroll to position [37, 0]
click at [280, 143] on span "Select an option" at bounding box center [278, 142] width 6 height 6
click at [280, 143] on input "Select an option" at bounding box center [278, 142] width 6 height 6
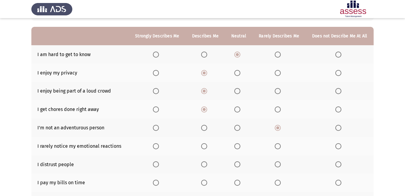
scroll to position [52, 0]
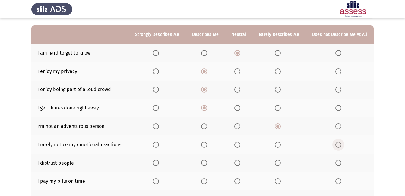
click at [335, 144] on span "Select an option" at bounding box center [338, 145] width 6 height 6
click at [335, 144] on input "Select an option" at bounding box center [338, 145] width 6 height 6
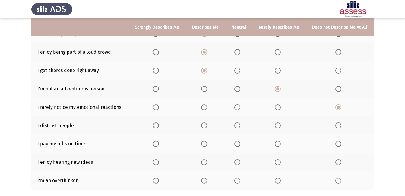
scroll to position [90, 0]
click at [237, 126] on span "Select an option" at bounding box center [237, 125] width 6 height 6
click at [237, 126] on input "Select an option" at bounding box center [237, 125] width 6 height 6
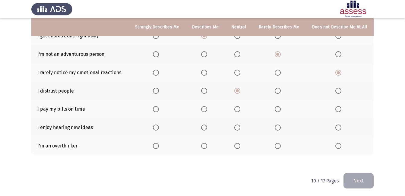
scroll to position [125, 0]
click at [236, 109] on span "Select an option" at bounding box center [237, 109] width 6 height 6
click at [236, 109] on input "Select an option" at bounding box center [237, 109] width 6 height 6
click at [208, 109] on label "Select an option" at bounding box center [205, 109] width 8 height 6
click at [207, 109] on input "Select an option" at bounding box center [204, 109] width 6 height 6
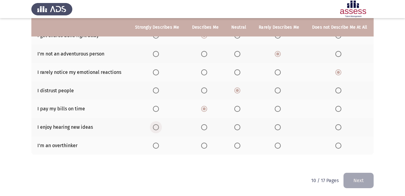
click at [157, 127] on span "Select an option" at bounding box center [156, 127] width 6 height 6
click at [157, 127] on input "Select an option" at bounding box center [156, 127] width 6 height 6
click at [205, 145] on span "Select an option" at bounding box center [204, 146] width 6 height 6
click at [205, 145] on input "Select an option" at bounding box center [204, 146] width 6 height 6
click at [157, 143] on span "Select an option" at bounding box center [156, 146] width 6 height 6
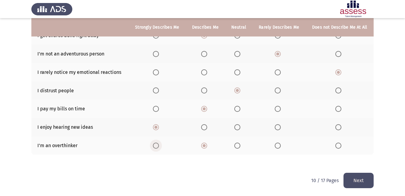
click at [157, 143] on input "Select an option" at bounding box center [156, 146] width 6 height 6
click at [205, 147] on span "Select an option" at bounding box center [204, 146] width 6 height 6
click at [205, 147] on input "Select an option" at bounding box center [204, 146] width 6 height 6
click at [159, 145] on span "Select an option" at bounding box center [156, 146] width 6 height 6
click at [159, 145] on input "Select an option" at bounding box center [156, 146] width 6 height 6
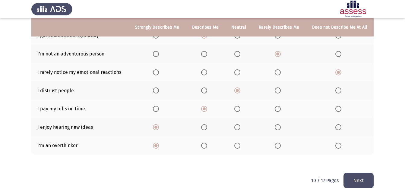
click at [358, 176] on button "Next" at bounding box center [358, 180] width 30 height 15
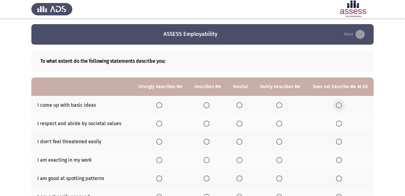
click at [337, 102] on span "Select an option" at bounding box center [339, 105] width 6 height 6
click at [337, 102] on input "Select an option" at bounding box center [339, 105] width 6 height 6
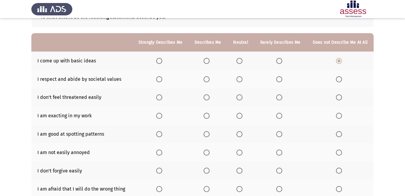
scroll to position [44, 0]
click at [242, 77] on span "Select an option" at bounding box center [239, 80] width 6 height 6
click at [242, 77] on input "Select an option" at bounding box center [239, 80] width 6 height 6
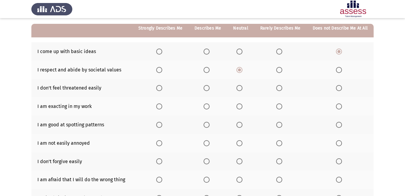
scroll to position [55, 0]
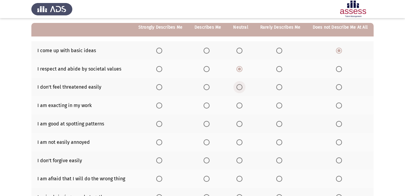
click at [240, 87] on span "Select an option" at bounding box center [239, 87] width 6 height 6
click at [240, 87] on input "Select an option" at bounding box center [239, 87] width 6 height 6
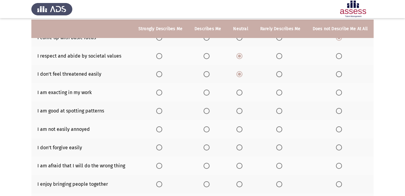
scroll to position [69, 0]
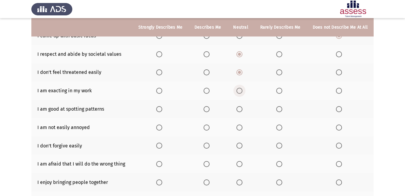
click at [242, 93] on span "Select an option" at bounding box center [239, 91] width 6 height 6
click at [242, 93] on input "Select an option" at bounding box center [239, 91] width 6 height 6
click at [210, 110] on span "Select an option" at bounding box center [207, 109] width 6 height 6
click at [210, 110] on input "Select an option" at bounding box center [207, 109] width 6 height 6
click at [162, 108] on span "Select an option" at bounding box center [159, 109] width 6 height 6
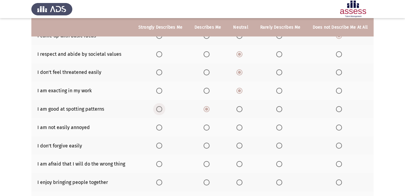
click at [162, 108] on input "Select an option" at bounding box center [159, 109] width 6 height 6
click at [144, 125] on th at bounding box center [160, 127] width 56 height 18
click at [240, 128] on span "Select an option" at bounding box center [239, 128] width 6 height 6
click at [240, 128] on input "Select an option" at bounding box center [239, 128] width 6 height 6
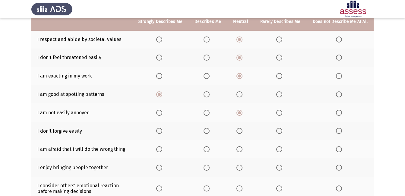
scroll to position [84, 0]
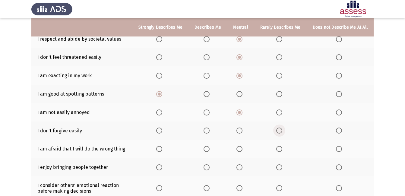
click at [278, 131] on span "Select an option" at bounding box center [279, 131] width 6 height 6
click at [278, 131] on input "Select an option" at bounding box center [279, 131] width 6 height 6
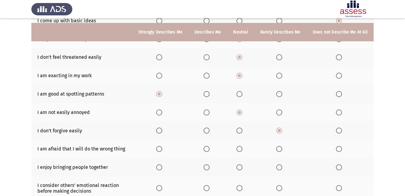
scroll to position [96, 0]
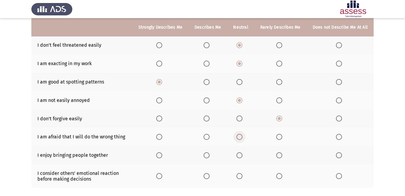
click at [240, 138] on span "Select an option" at bounding box center [239, 137] width 6 height 6
click at [240, 138] on input "Select an option" at bounding box center [239, 137] width 6 height 6
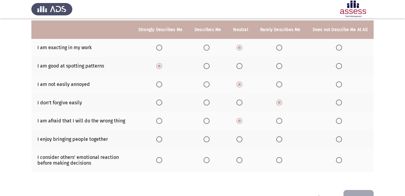
scroll to position [115, 0]
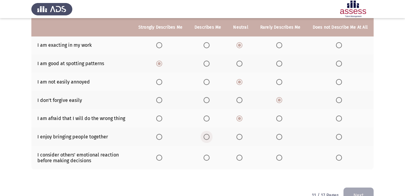
click at [212, 138] on label "Select an option" at bounding box center [208, 137] width 8 height 6
click at [210, 138] on input "Select an option" at bounding box center [207, 137] width 6 height 6
click at [242, 140] on span "Select an option" at bounding box center [239, 137] width 6 height 6
click at [242, 140] on input "Select an option" at bounding box center [239, 137] width 6 height 6
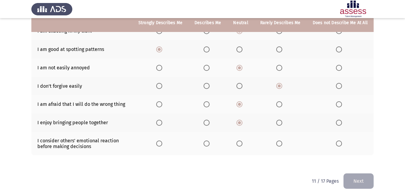
scroll to position [130, 0]
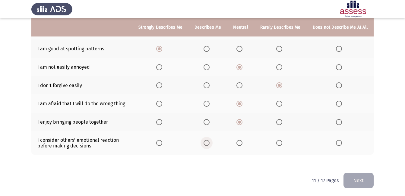
click at [207, 144] on span "Select an option" at bounding box center [207, 143] width 6 height 6
click at [207, 144] on input "Select an option" at bounding box center [207, 143] width 6 height 6
click at [210, 121] on span "Select an option" at bounding box center [207, 122] width 6 height 6
click at [210, 121] on input "Select an option" at bounding box center [207, 122] width 6 height 6
click at [361, 178] on button "Next" at bounding box center [358, 180] width 30 height 15
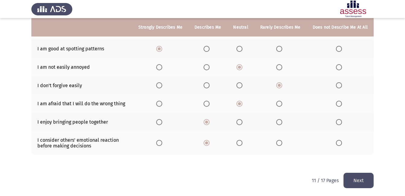
scroll to position [0, 0]
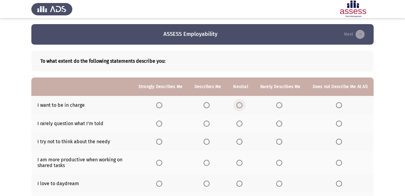
click at [240, 104] on span "Select an option" at bounding box center [239, 105] width 6 height 6
click at [240, 104] on input "Select an option" at bounding box center [239, 105] width 6 height 6
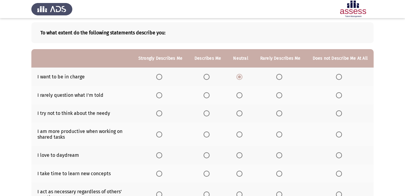
scroll to position [29, 0]
click at [279, 96] on span "Select an option" at bounding box center [279, 95] width 6 height 6
click at [279, 96] on input "Select an option" at bounding box center [279, 95] width 6 height 6
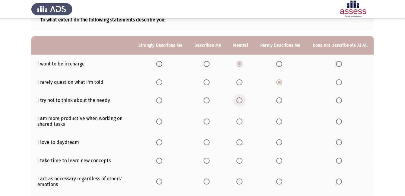
click at [242, 100] on span "Select an option" at bounding box center [239, 100] width 6 height 6
click at [242, 100] on input "Select an option" at bounding box center [239, 100] width 6 height 6
click at [279, 102] on span "Select an option" at bounding box center [279, 100] width 6 height 6
click at [279, 102] on input "Select an option" at bounding box center [279, 100] width 6 height 6
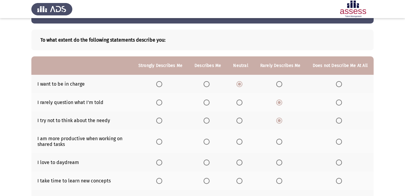
scroll to position [21, 0]
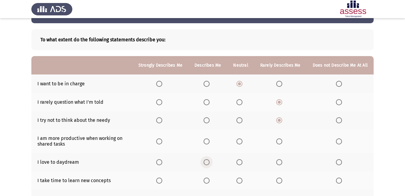
click at [207, 163] on span "Select an option" at bounding box center [207, 162] width 6 height 6
click at [207, 163] on input "Select an option" at bounding box center [207, 162] width 6 height 6
click at [242, 144] on span "Select an option" at bounding box center [239, 141] width 6 height 6
click at [242, 144] on input "Select an option" at bounding box center [239, 141] width 6 height 6
click at [128, 128] on td "I try not to think about the needy" at bounding box center [81, 120] width 101 height 18
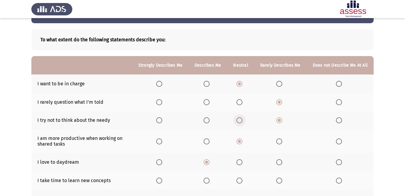
click at [238, 119] on span "Select an option" at bounding box center [239, 120] width 6 height 6
click at [238, 119] on input "Select an option" at bounding box center [239, 120] width 6 height 6
click at [282, 120] on span "Select an option" at bounding box center [279, 120] width 6 height 6
click at [282, 120] on input "Select an option" at bounding box center [279, 120] width 6 height 6
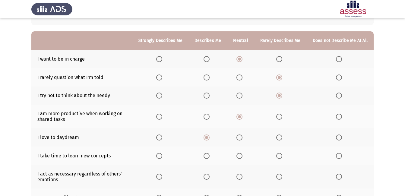
scroll to position [48, 0]
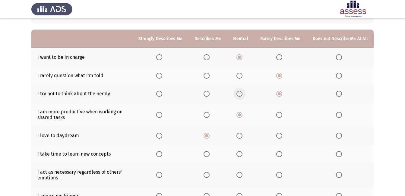
click at [242, 92] on span "Select an option" at bounding box center [239, 94] width 6 height 6
click at [242, 92] on input "Select an option" at bounding box center [239, 94] width 6 height 6
click at [17, 124] on app-assessment-container "ASSESS Employability Next To what extent do the following statements describe y…" at bounding box center [202, 108] width 405 height 265
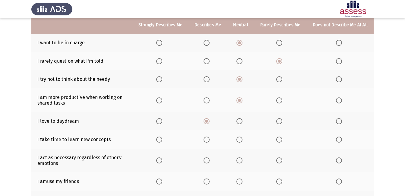
scroll to position [63, 0]
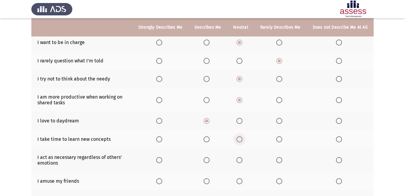
click at [240, 142] on span "Select an option" at bounding box center [239, 139] width 6 height 6
click at [240, 142] on input "Select an option" at bounding box center [239, 139] width 6 height 6
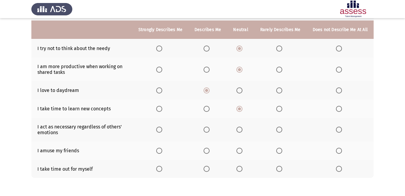
scroll to position [96, 0]
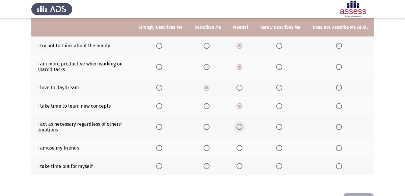
click at [240, 129] on span "Select an option" at bounding box center [239, 127] width 6 height 6
click at [240, 129] on input "Select an option" at bounding box center [239, 127] width 6 height 6
click at [279, 128] on span "Select an option" at bounding box center [279, 127] width 6 height 6
click at [279, 128] on input "Select an option" at bounding box center [279, 127] width 6 height 6
click at [245, 128] on label "Select an option" at bounding box center [240, 127] width 8 height 6
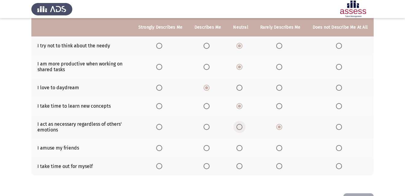
click at [242, 128] on input "Select an option" at bounding box center [239, 127] width 6 height 6
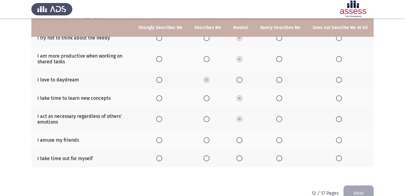
scroll to position [104, 0]
click at [239, 142] on span "Select an option" at bounding box center [239, 140] width 6 height 6
click at [239, 142] on input "Select an option" at bounding box center [239, 140] width 6 height 6
click at [239, 159] on span "Select an option" at bounding box center [239, 158] width 6 height 6
click at [239, 159] on input "Select an option" at bounding box center [239, 158] width 6 height 6
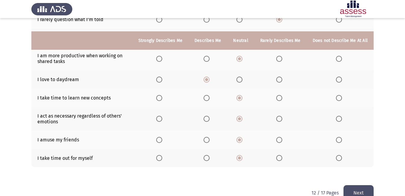
scroll to position [117, 0]
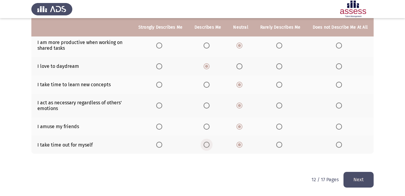
click at [210, 143] on span "Select an option" at bounding box center [207, 145] width 6 height 6
click at [210, 143] on input "Select an option" at bounding box center [207, 145] width 6 height 6
click at [352, 178] on button "Next" at bounding box center [358, 179] width 30 height 15
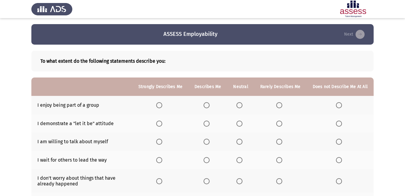
click at [243, 108] on th at bounding box center [240, 105] width 27 height 18
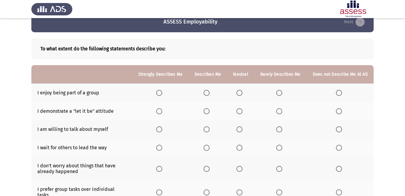
scroll to position [13, 0]
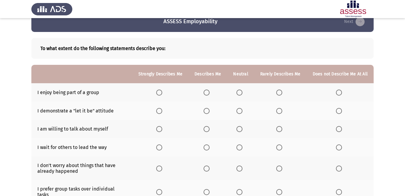
click at [210, 91] on span "Select an option" at bounding box center [207, 93] width 6 height 6
click at [210, 91] on input "Select an option" at bounding box center [207, 93] width 6 height 6
click at [281, 112] on span "Select an option" at bounding box center [279, 111] width 6 height 6
click at [281, 112] on input "Select an option" at bounding box center [279, 111] width 6 height 6
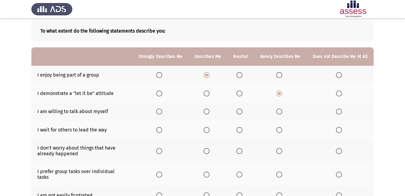
scroll to position [30, 0]
click at [210, 111] on span "Select an option" at bounding box center [207, 111] width 6 height 6
click at [210, 111] on input "Select an option" at bounding box center [207, 111] width 6 height 6
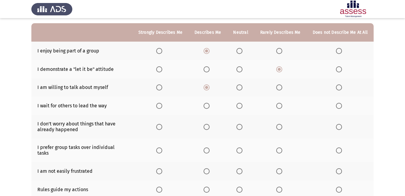
scroll to position [55, 0]
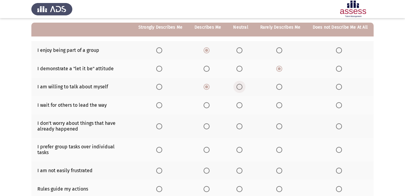
click at [239, 87] on span "Select an option" at bounding box center [239, 87] width 6 height 6
click at [239, 87] on input "Select an option" at bounding box center [239, 87] width 6 height 6
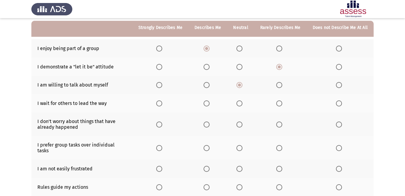
scroll to position [57, 0]
click at [245, 103] on label "Select an option" at bounding box center [240, 103] width 8 height 6
click at [242, 103] on input "Select an option" at bounding box center [239, 103] width 6 height 6
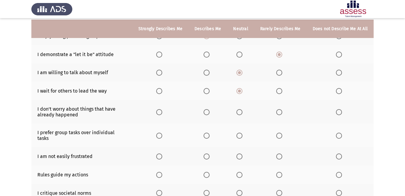
scroll to position [71, 0]
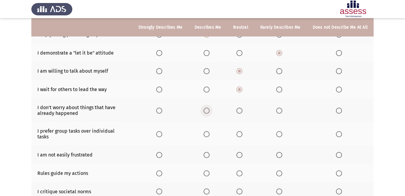
click at [210, 111] on span "Select an option" at bounding box center [207, 111] width 6 height 6
click at [210, 111] on input "Select an option" at bounding box center [207, 111] width 6 height 6
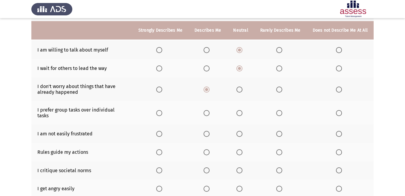
scroll to position [95, 0]
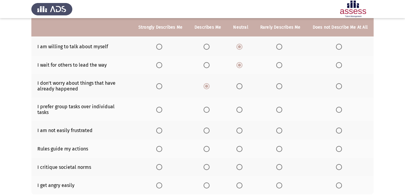
click at [239, 107] on span "Select an option" at bounding box center [239, 110] width 6 height 6
click at [239, 107] on input "Select an option" at bounding box center [239, 110] width 6 height 6
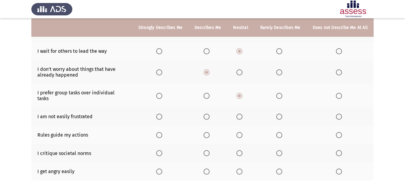
scroll to position [109, 0]
click at [209, 113] on span "Select an option" at bounding box center [207, 116] width 6 height 6
click at [209, 113] on input "Select an option" at bounding box center [207, 116] width 6 height 6
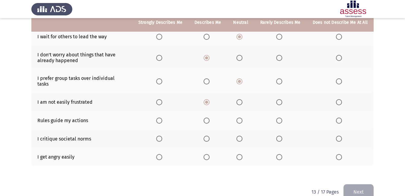
scroll to position [124, 0]
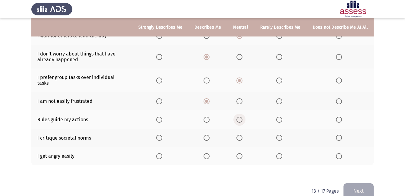
click at [238, 117] on span "Select an option" at bounding box center [239, 120] width 6 height 6
click at [238, 117] on input "Select an option" at bounding box center [239, 120] width 6 height 6
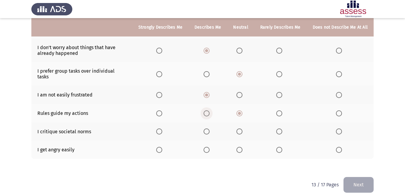
click at [209, 110] on span "Select an option" at bounding box center [207, 113] width 6 height 6
click at [209, 110] on input "Select an option" at bounding box center [207, 113] width 6 height 6
click at [209, 128] on span "Select an option" at bounding box center [207, 131] width 6 height 6
click at [209, 128] on input "Select an option" at bounding box center [207, 131] width 6 height 6
click at [280, 148] on span "Select an option" at bounding box center [279, 150] width 6 height 6
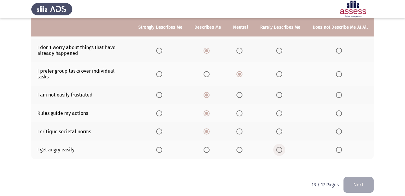
click at [280, 148] on input "Select an option" at bounding box center [279, 150] width 6 height 6
click at [245, 147] on label "Select an option" at bounding box center [240, 150] width 8 height 6
click at [242, 147] on input "Select an option" at bounding box center [239, 150] width 6 height 6
click at [277, 147] on span "Select an option" at bounding box center [279, 150] width 6 height 6
click at [277, 147] on input "Select an option" at bounding box center [279, 150] width 6 height 6
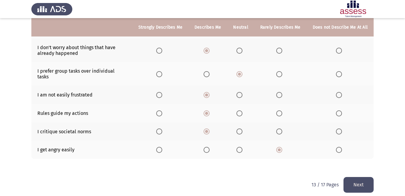
click at [355, 180] on button "Next" at bounding box center [358, 184] width 30 height 15
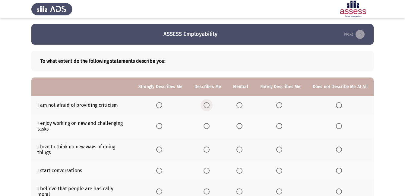
click at [210, 105] on span "Select an option" at bounding box center [207, 105] width 6 height 6
click at [210, 105] on input "Select an option" at bounding box center [207, 105] width 6 height 6
click at [208, 128] on span "Select an option" at bounding box center [207, 126] width 6 height 6
click at [208, 128] on input "Select an option" at bounding box center [207, 126] width 6 height 6
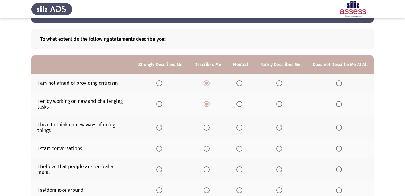
scroll to position [22, 0]
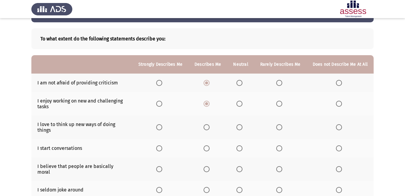
click at [212, 125] on label "Select an option" at bounding box center [208, 127] width 8 height 6
click at [210, 125] on input "Select an option" at bounding box center [207, 127] width 6 height 6
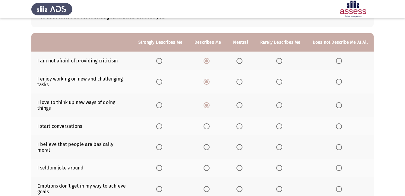
scroll to position [45, 0]
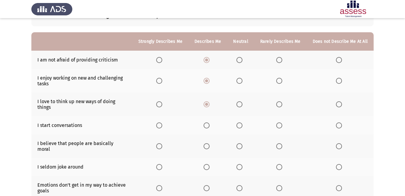
click at [161, 104] on span "Select an option" at bounding box center [159, 104] width 6 height 6
click at [161, 104] on input "Select an option" at bounding box center [159, 104] width 6 height 6
click at [242, 123] on span "Select an option" at bounding box center [239, 125] width 6 height 6
click at [242, 123] on input "Select an option" at bounding box center [239, 125] width 6 height 6
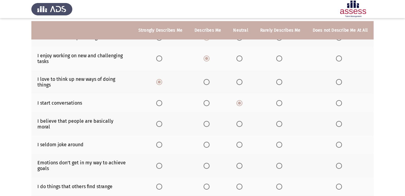
scroll to position [71, 0]
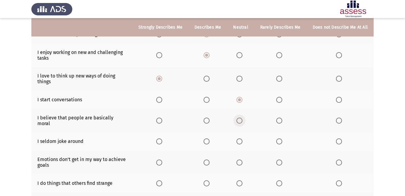
click at [242, 119] on span "Select an option" at bounding box center [239, 121] width 6 height 6
click at [242, 119] on input "Select an option" at bounding box center [239, 121] width 6 height 6
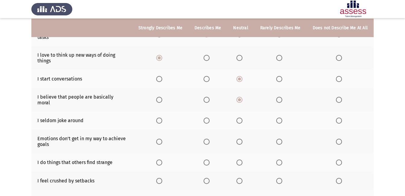
scroll to position [93, 0]
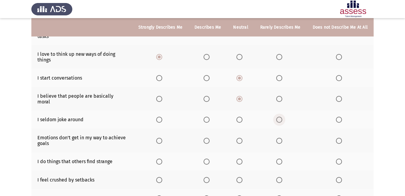
click at [278, 117] on span "Select an option" at bounding box center [279, 120] width 6 height 6
click at [278, 117] on input "Select an option" at bounding box center [279, 120] width 6 height 6
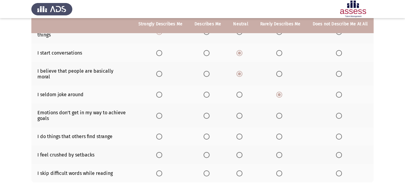
scroll to position [118, 0]
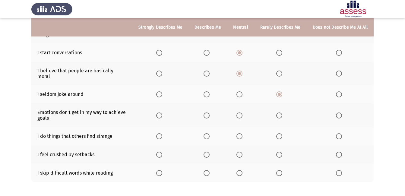
click at [210, 112] on span "Select an option" at bounding box center [207, 115] width 6 height 6
click at [210, 112] on input "Select an option" at bounding box center [207, 115] width 6 height 6
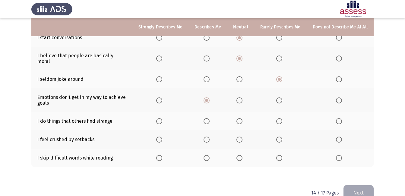
scroll to position [133, 0]
click at [210, 118] on span "Select an option" at bounding box center [207, 121] width 6 height 6
click at [210, 118] on input "Select an option" at bounding box center [207, 121] width 6 height 6
click at [281, 136] on span "Select an option" at bounding box center [279, 139] width 6 height 6
click at [281, 136] on input "Select an option" at bounding box center [279, 139] width 6 height 6
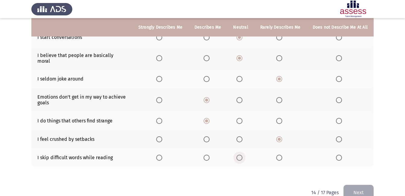
click at [242, 155] on span "Select an option" at bounding box center [239, 158] width 6 height 6
click at [242, 155] on input "Select an option" at bounding box center [239, 158] width 6 height 6
click at [281, 155] on span "Select an option" at bounding box center [279, 158] width 6 height 6
click at [281, 155] on input "Select an option" at bounding box center [279, 158] width 6 height 6
click at [355, 185] on button "Next" at bounding box center [358, 192] width 30 height 15
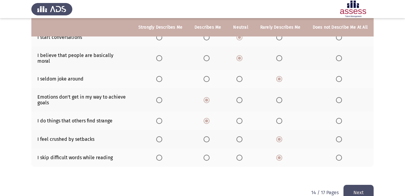
scroll to position [0, 0]
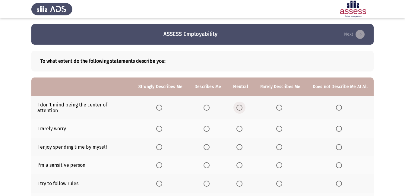
click at [242, 105] on span "Select an option" at bounding box center [239, 108] width 6 height 6
click at [242, 105] on input "Select an option" at bounding box center [239, 108] width 6 height 6
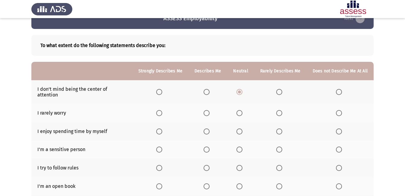
scroll to position [24, 0]
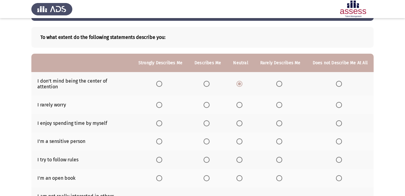
click at [239, 102] on span "Select an option" at bounding box center [239, 105] width 6 height 6
click at [239, 102] on input "Select an option" at bounding box center [239, 105] width 6 height 6
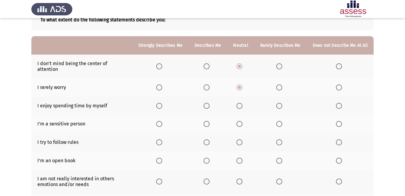
scroll to position [42, 0]
click at [210, 103] on span "Select an option" at bounding box center [207, 106] width 6 height 6
click at [210, 103] on input "Select an option" at bounding box center [207, 106] width 6 height 6
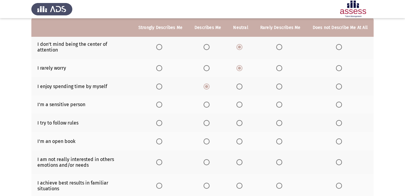
scroll to position [61, 0]
click at [280, 101] on span "Select an option" at bounding box center [279, 104] width 6 height 6
click at [280, 101] on input "Select an option" at bounding box center [279, 104] width 6 height 6
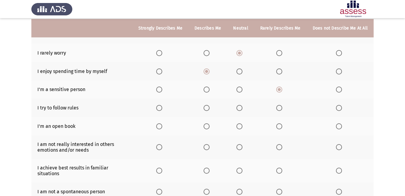
scroll to position [77, 0]
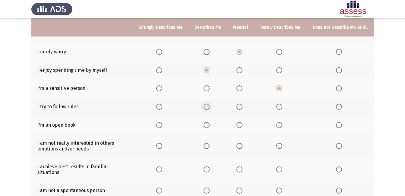
click at [207, 104] on span "Select an option" at bounding box center [207, 107] width 6 height 6
click at [207, 104] on input "Select an option" at bounding box center [207, 107] width 6 height 6
click at [241, 85] on span "Select an option" at bounding box center [239, 88] width 6 height 6
click at [241, 85] on input "Select an option" at bounding box center [239, 88] width 6 height 6
click at [282, 85] on span "Select an option" at bounding box center [279, 88] width 6 height 6
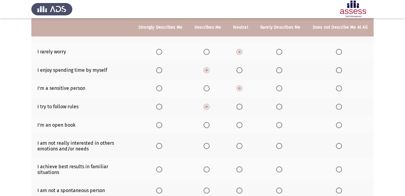
click at [282, 85] on input "Select an option" at bounding box center [279, 88] width 6 height 6
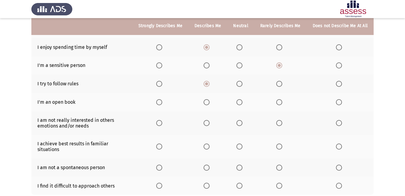
scroll to position [100, 0]
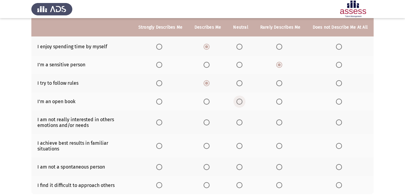
click at [241, 99] on span "Select an option" at bounding box center [239, 102] width 6 height 6
click at [241, 99] on input "Select an option" at bounding box center [239, 102] width 6 height 6
click at [280, 99] on span "Select an option" at bounding box center [279, 102] width 6 height 6
click at [280, 99] on input "Select an option" at bounding box center [279, 102] width 6 height 6
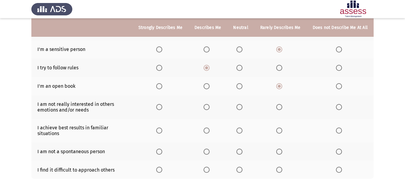
scroll to position [116, 0]
click at [210, 106] on th at bounding box center [207, 107] width 39 height 24
click at [245, 105] on label "Select an option" at bounding box center [240, 107] width 8 height 6
click at [242, 105] on input "Select an option" at bounding box center [239, 107] width 6 height 6
click at [281, 104] on span "Select an option" at bounding box center [279, 107] width 6 height 6
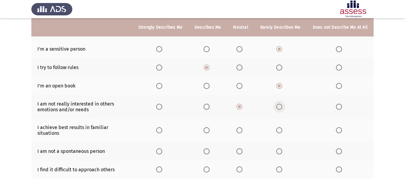
click at [281, 104] on input "Select an option" at bounding box center [279, 107] width 6 height 6
click at [242, 127] on span "Select an option" at bounding box center [239, 130] width 6 height 6
click at [242, 127] on input "Select an option" at bounding box center [239, 130] width 6 height 6
click at [212, 127] on label "Select an option" at bounding box center [208, 130] width 8 height 6
click at [210, 127] on input "Select an option" at bounding box center [207, 130] width 6 height 6
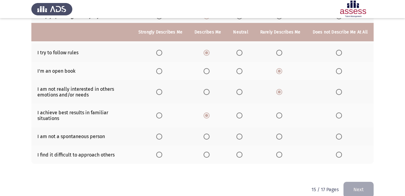
scroll to position [136, 0]
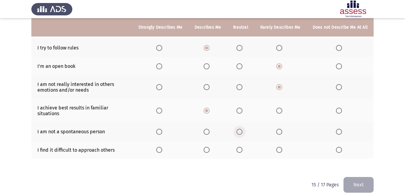
click at [242, 129] on span "Select an option" at bounding box center [239, 132] width 6 height 6
click at [242, 129] on input "Select an option" at bounding box center [239, 132] width 6 height 6
click at [242, 147] on span "Select an option" at bounding box center [239, 150] width 6 height 6
click at [242, 147] on input "Select an option" at bounding box center [239, 150] width 6 height 6
click at [277, 147] on span "Select an option" at bounding box center [279, 150] width 6 height 6
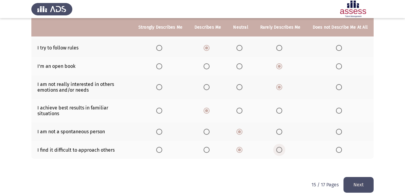
click at [277, 147] on input "Select an option" at bounding box center [279, 150] width 6 height 6
click at [357, 178] on button "Next" at bounding box center [358, 184] width 30 height 15
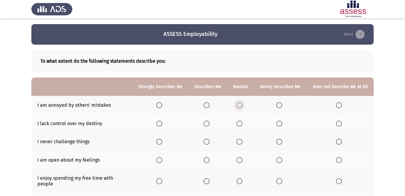
click at [242, 103] on span "Select an option" at bounding box center [239, 105] width 6 height 6
click at [242, 103] on input "Select an option" at bounding box center [239, 105] width 6 height 6
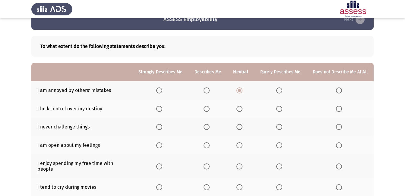
scroll to position [15, 0]
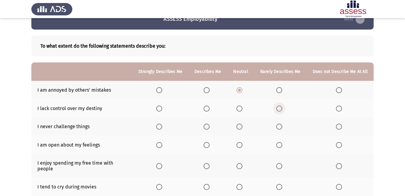
click at [281, 108] on span "Select an option" at bounding box center [279, 109] width 6 height 6
click at [281, 108] on input "Select an option" at bounding box center [279, 109] width 6 height 6
click at [242, 109] on span "Select an option" at bounding box center [239, 109] width 6 height 6
click at [242, 109] on input "Select an option" at bounding box center [239, 109] width 6 height 6
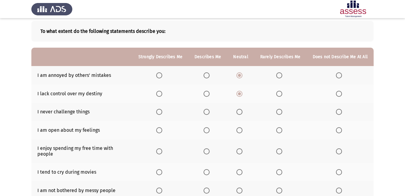
scroll to position [31, 0]
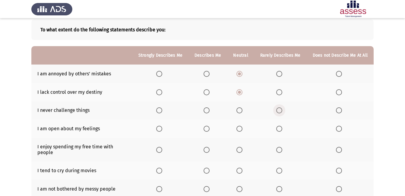
click at [282, 110] on span "Select an option" at bounding box center [279, 110] width 6 height 6
click at [282, 110] on input "Select an option" at bounding box center [279, 110] width 6 height 6
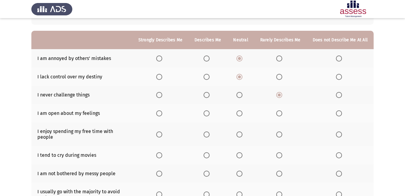
scroll to position [50, 0]
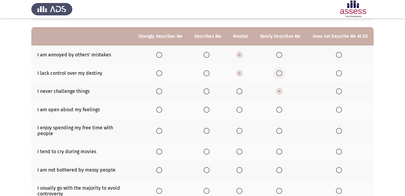
click at [281, 75] on span "Select an option" at bounding box center [279, 73] width 6 height 6
click at [281, 75] on input "Select an option" at bounding box center [279, 73] width 6 height 6
click at [242, 72] on span "Select an option" at bounding box center [239, 73] width 6 height 6
click at [242, 72] on input "Select an option" at bounding box center [239, 73] width 6 height 6
click at [241, 111] on span "Select an option" at bounding box center [239, 110] width 6 height 6
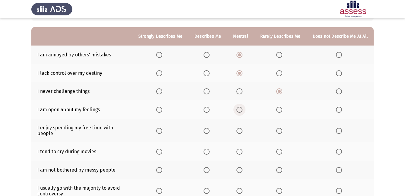
click at [241, 111] on input "Select an option" at bounding box center [239, 110] width 6 height 6
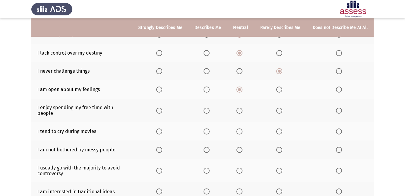
scroll to position [71, 0]
click at [240, 109] on span "Select an option" at bounding box center [239, 110] width 6 height 6
click at [240, 109] on input "Select an option" at bounding box center [239, 110] width 6 height 6
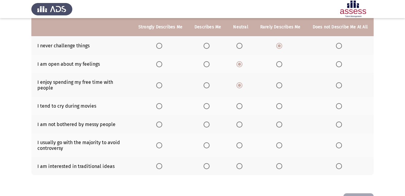
scroll to position [97, 0]
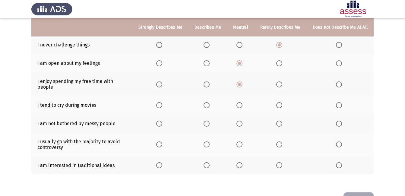
click at [242, 102] on span "Select an option" at bounding box center [239, 105] width 6 height 6
click at [242, 102] on input "Select an option" at bounding box center [239, 105] width 6 height 6
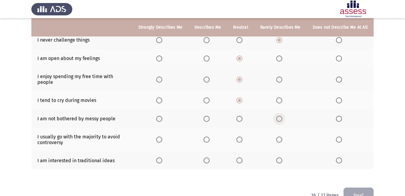
click at [280, 116] on span "Select an option" at bounding box center [279, 119] width 6 height 6
click at [280, 116] on input "Select an option" at bounding box center [279, 119] width 6 height 6
click at [242, 116] on span "Select an option" at bounding box center [239, 119] width 6 height 6
click at [242, 116] on input "Select an option" at bounding box center [239, 119] width 6 height 6
click at [280, 137] on span "Select an option" at bounding box center [279, 140] width 6 height 6
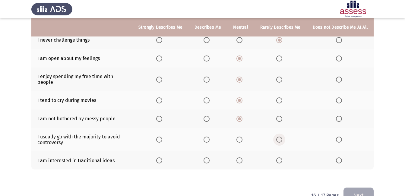
click at [280, 137] on input "Select an option" at bounding box center [279, 140] width 6 height 6
click at [341, 137] on span "Select an option" at bounding box center [339, 140] width 6 height 6
click at [341, 137] on input "Select an option" at bounding box center [339, 140] width 6 height 6
click at [280, 157] on span "Select an option" at bounding box center [279, 160] width 6 height 6
click at [280, 157] on input "Select an option" at bounding box center [279, 160] width 6 height 6
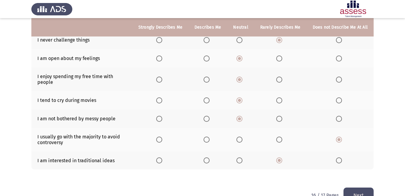
click at [239, 175] on div "To what extent do the following statements describe you: Strongly Describes Me …" at bounding box center [202, 62] width 342 height 239
click at [365, 190] on button "Next" at bounding box center [358, 195] width 30 height 15
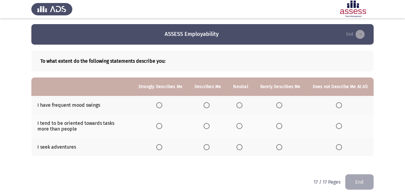
scroll to position [2, 0]
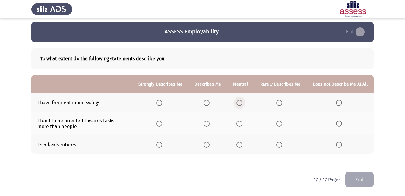
click at [239, 102] on span "Select an option" at bounding box center [239, 103] width 6 height 6
click at [239, 102] on input "Select an option" at bounding box center [239, 103] width 6 height 6
click at [220, 174] on html "ASSESS Employability End To what extent do the following statements describe yo…" at bounding box center [202, 97] width 405 height 198
click at [242, 121] on span "Select an option" at bounding box center [239, 124] width 6 height 6
click at [242, 121] on input "Select an option" at bounding box center [239, 124] width 6 height 6
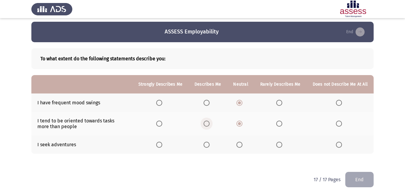
click at [207, 122] on span "Select an option" at bounding box center [207, 124] width 6 height 6
click at [207, 122] on input "Select an option" at bounding box center [207, 124] width 6 height 6
click at [207, 144] on span "Select an option" at bounding box center [207, 145] width 6 height 6
click at [207, 144] on input "Select an option" at bounding box center [207, 145] width 6 height 6
click at [354, 179] on button "End" at bounding box center [359, 179] width 28 height 15
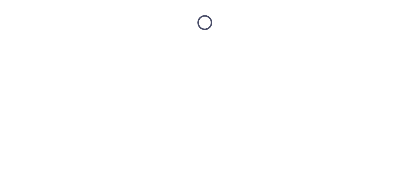
scroll to position [0, 0]
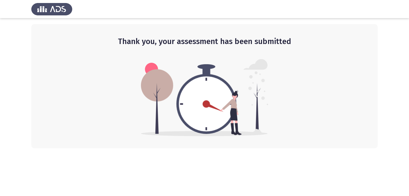
click at [152, 135] on img at bounding box center [205, 97] width 128 height 77
click at [211, 74] on img at bounding box center [205, 97] width 128 height 77
click at [273, 12] on div at bounding box center [204, 9] width 409 height 18
